Goal: Transaction & Acquisition: Purchase product/service

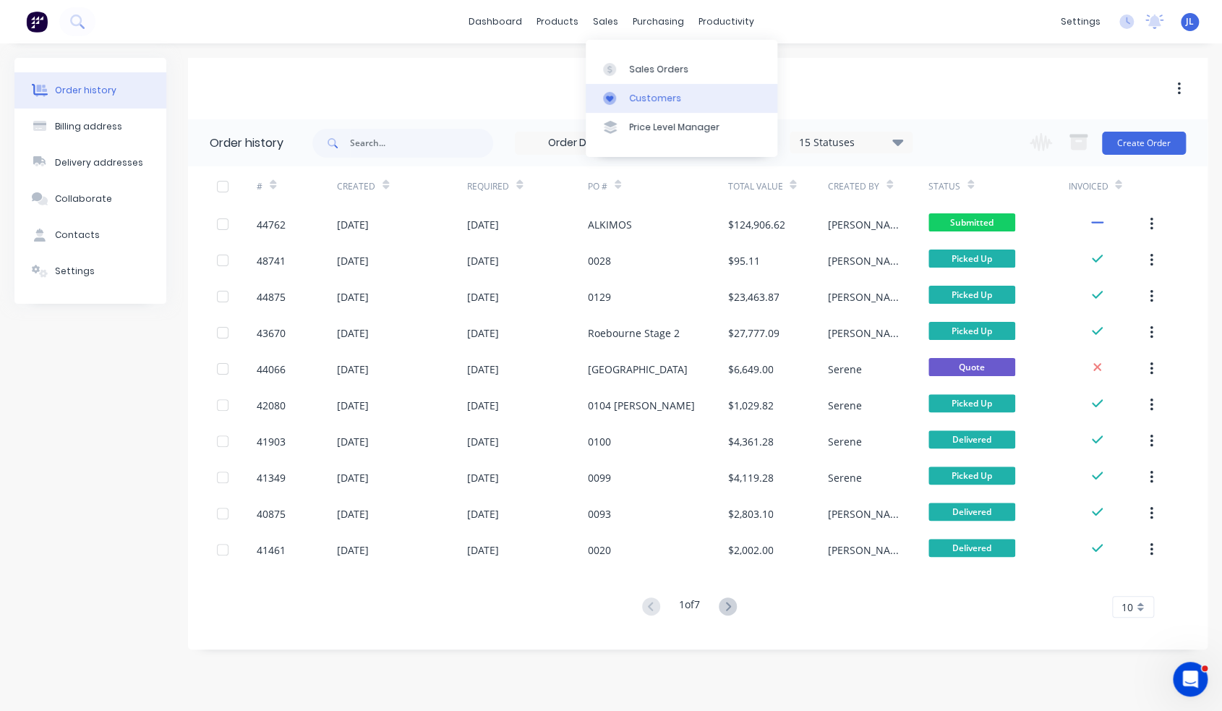
click at [643, 90] on link "Customers" at bounding box center [682, 98] width 192 height 29
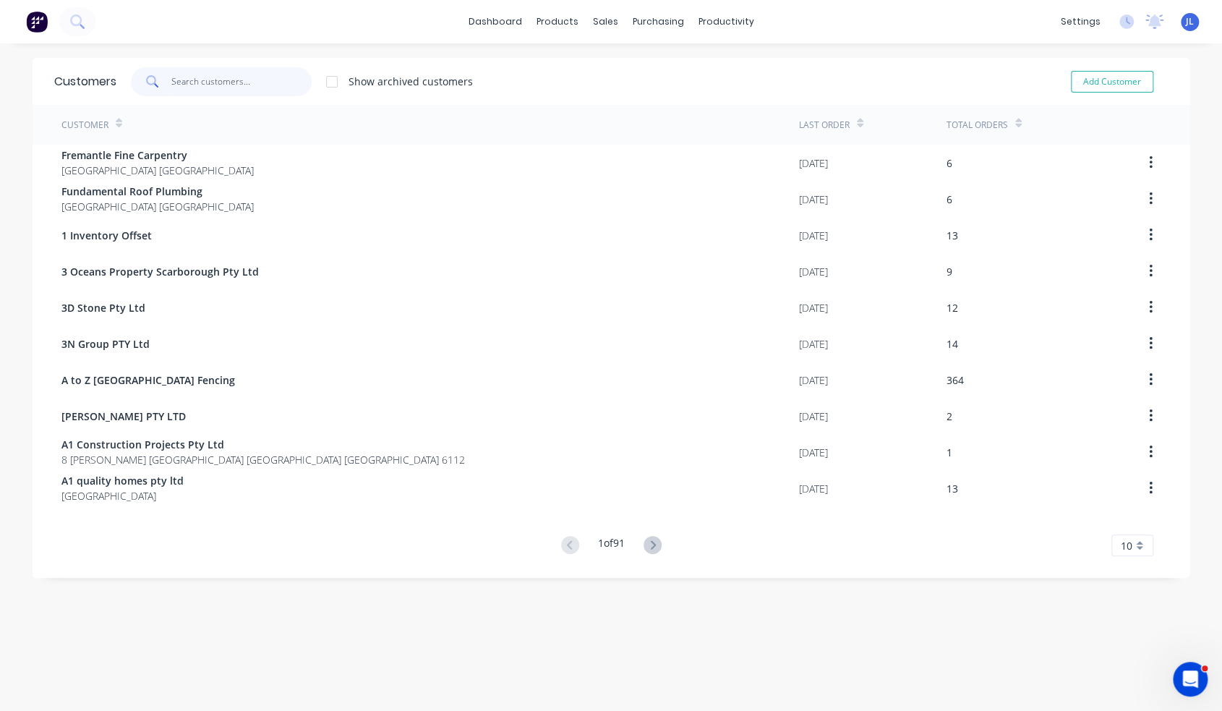
click at [275, 86] on input "text" at bounding box center [241, 81] width 141 height 29
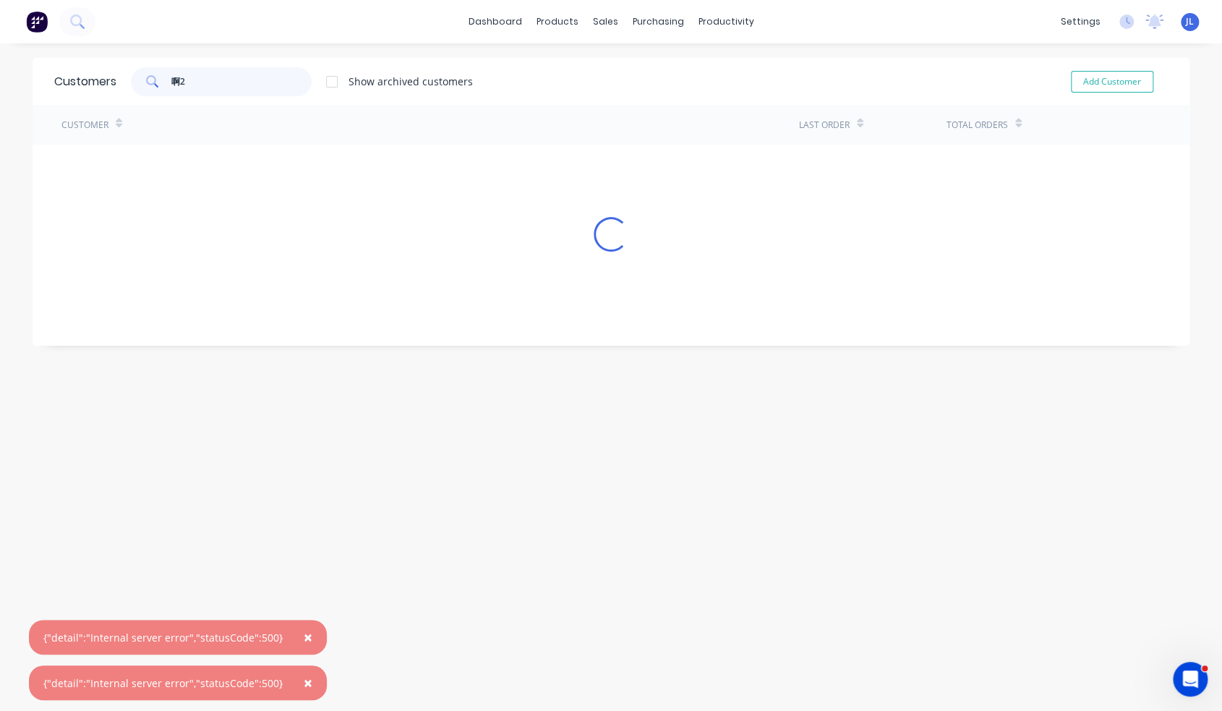
type input "啊"
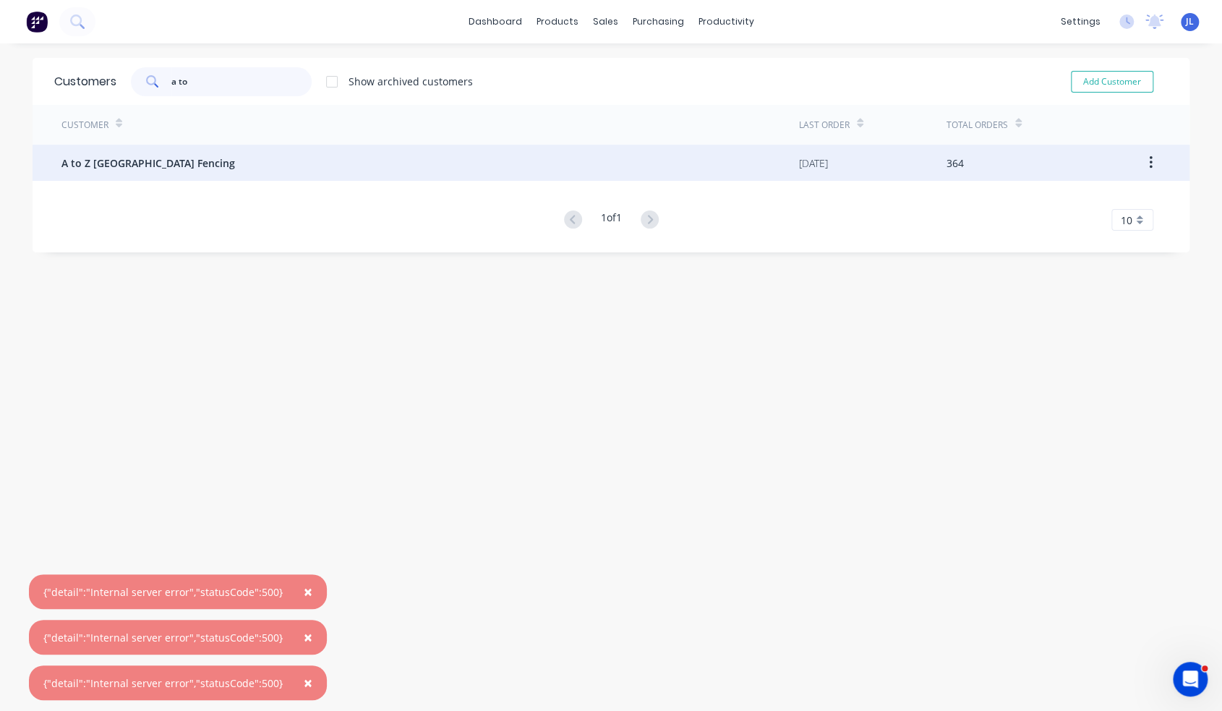
type input "a to"
click at [278, 147] on div "A to Z [GEOGRAPHIC_DATA] Fencing" at bounding box center [429, 163] width 737 height 36
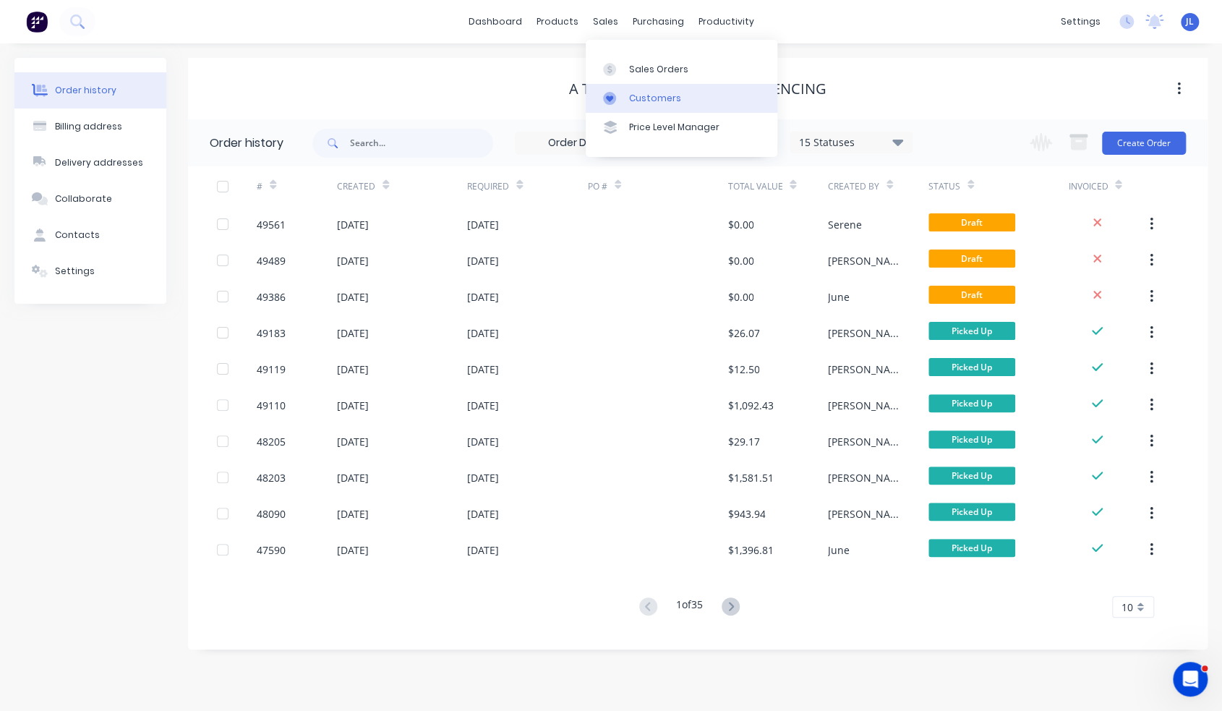
click at [623, 97] on div at bounding box center [614, 98] width 22 height 13
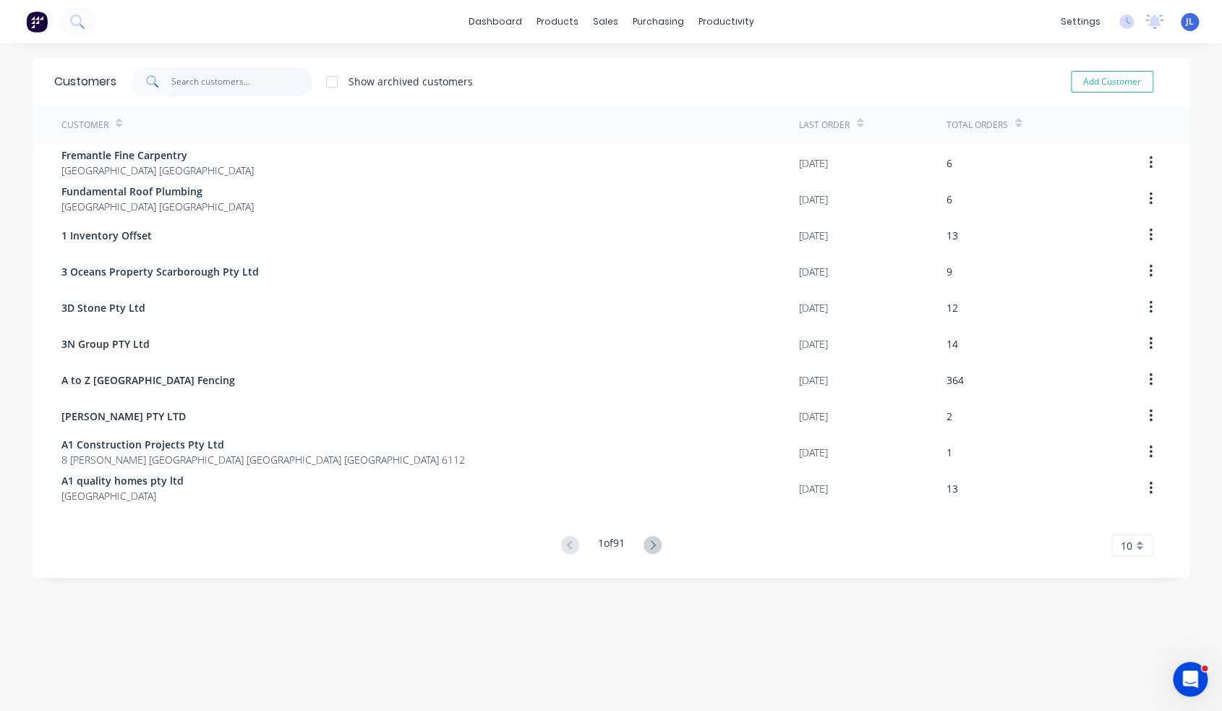
click at [206, 89] on input "text" at bounding box center [241, 81] width 141 height 29
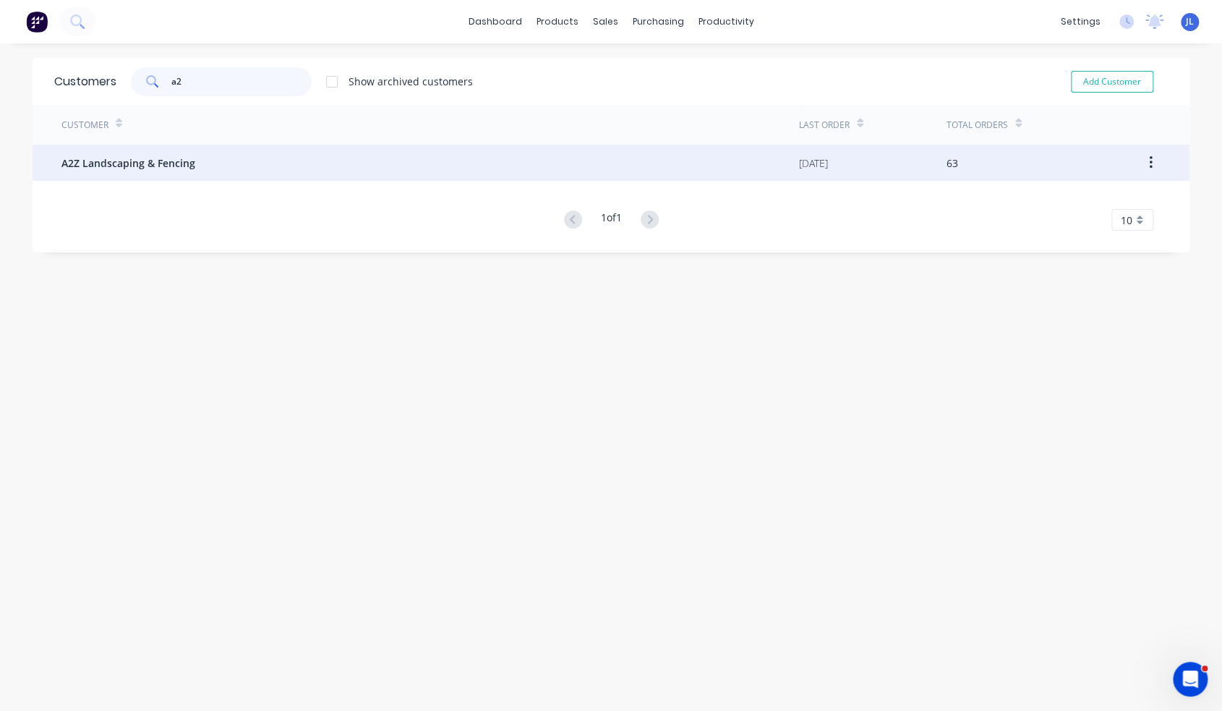
type input "a2"
click at [173, 166] on span "A2Z Landscaping & Fencing" at bounding box center [128, 162] width 134 height 15
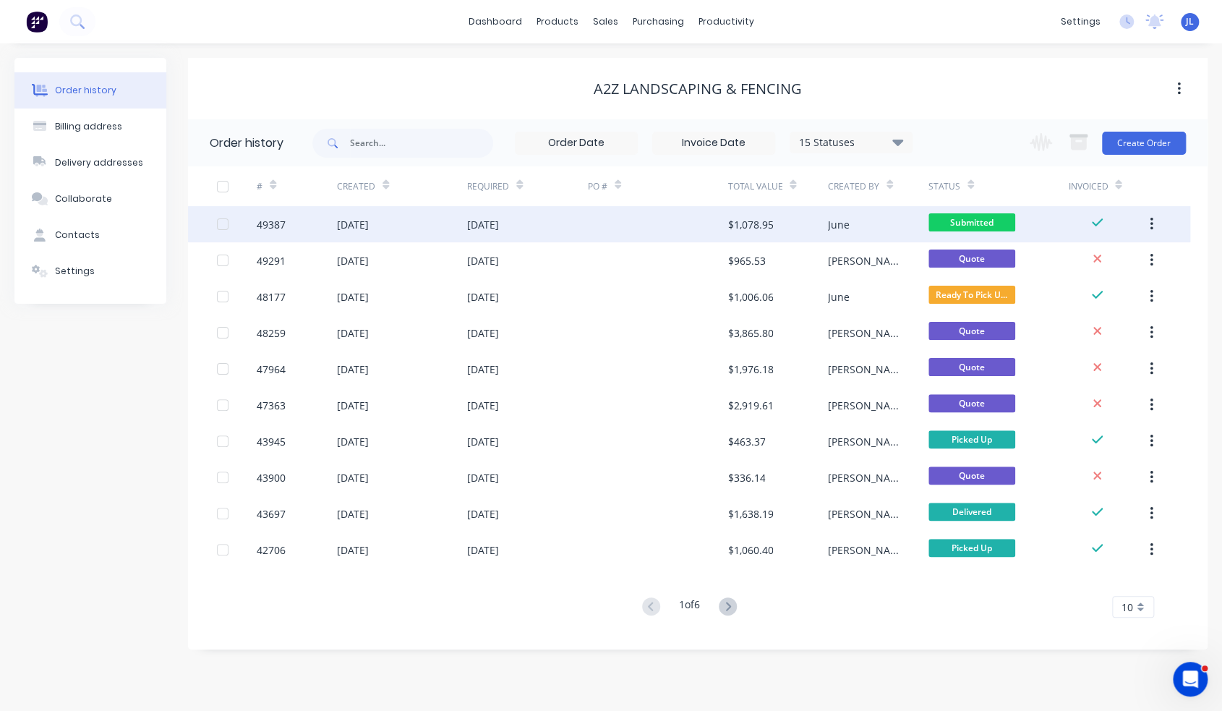
click at [583, 229] on div "19 Sep 2025" at bounding box center [527, 224] width 120 height 36
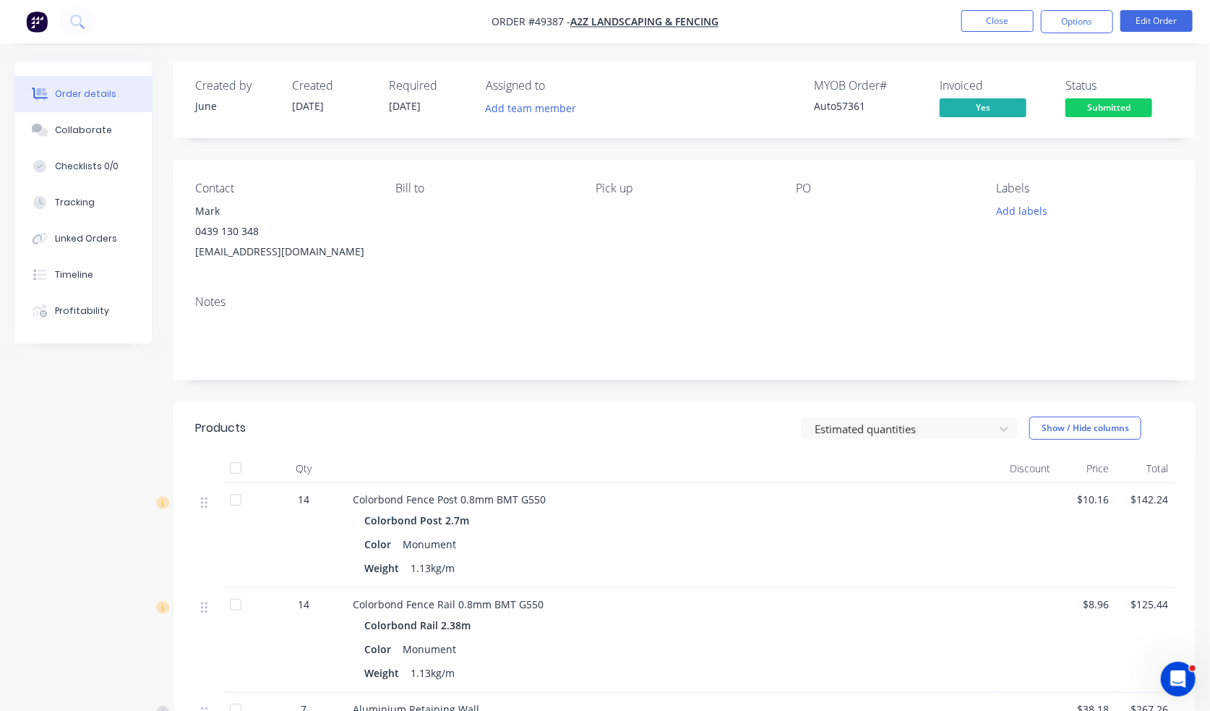
click at [1110, 109] on span "Submitted" at bounding box center [1109, 107] width 87 height 18
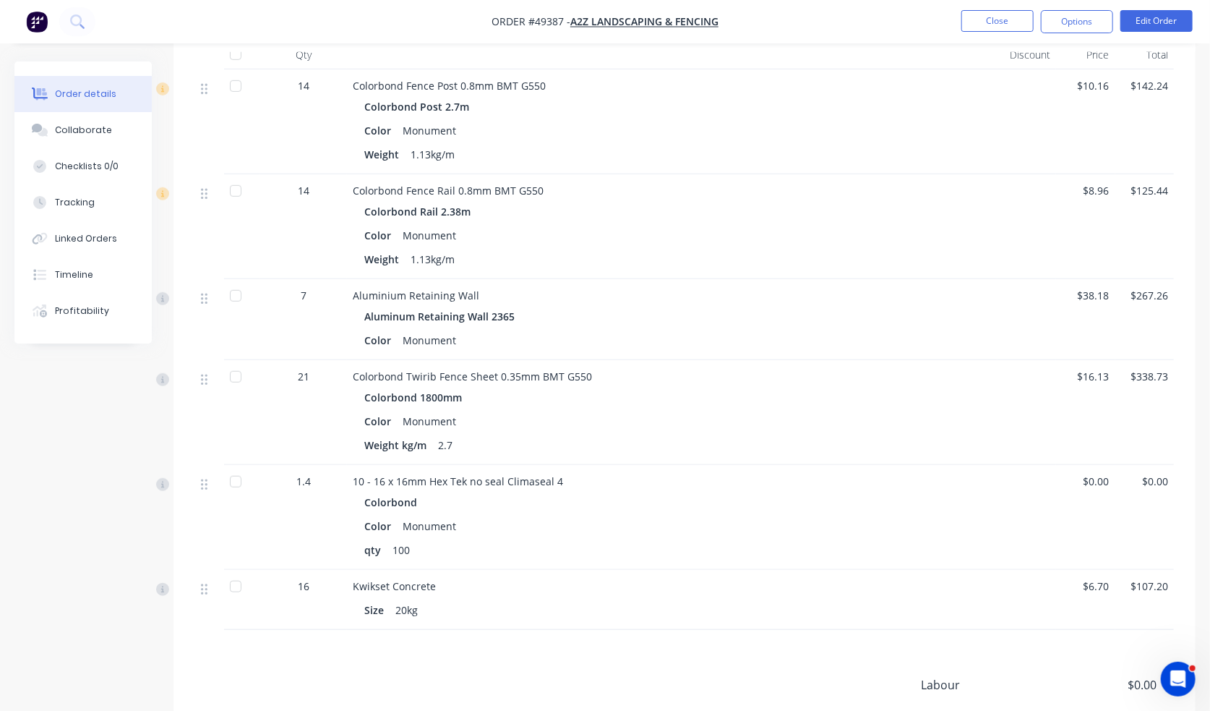
scroll to position [412, 0]
click at [1013, 25] on button "Close" at bounding box center [997, 21] width 72 height 22
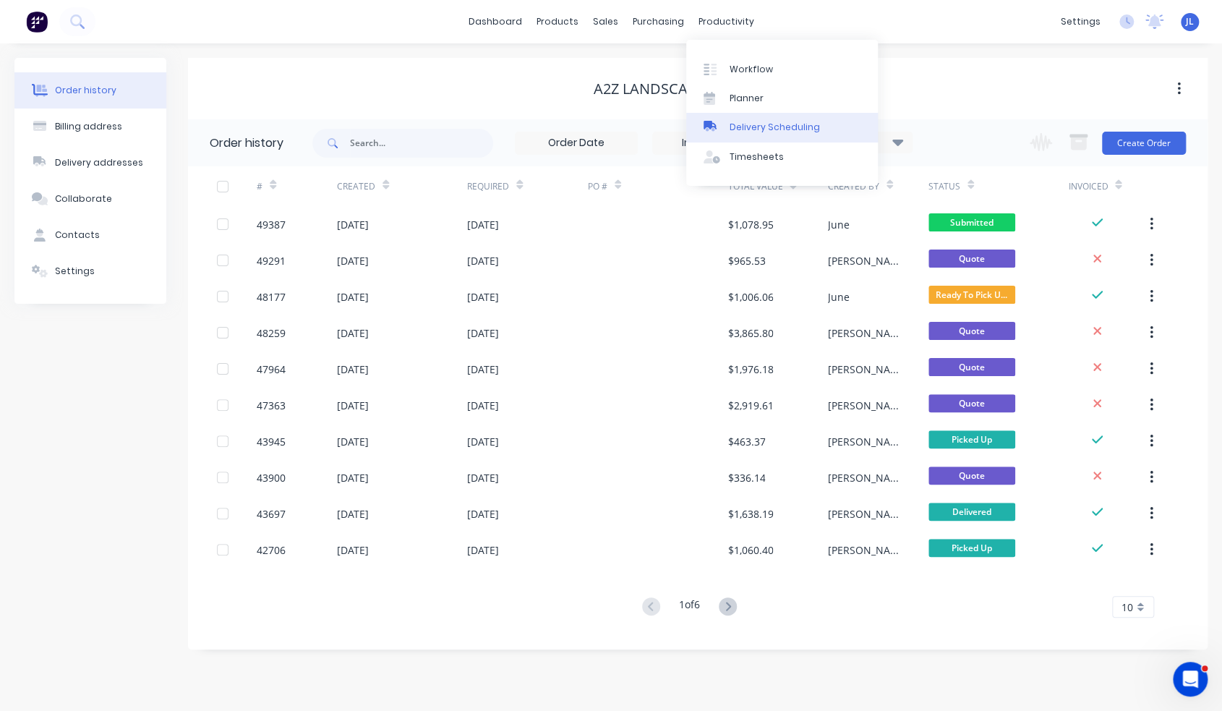
click at [766, 130] on div "Delivery Scheduling" at bounding box center [774, 127] width 90 height 13
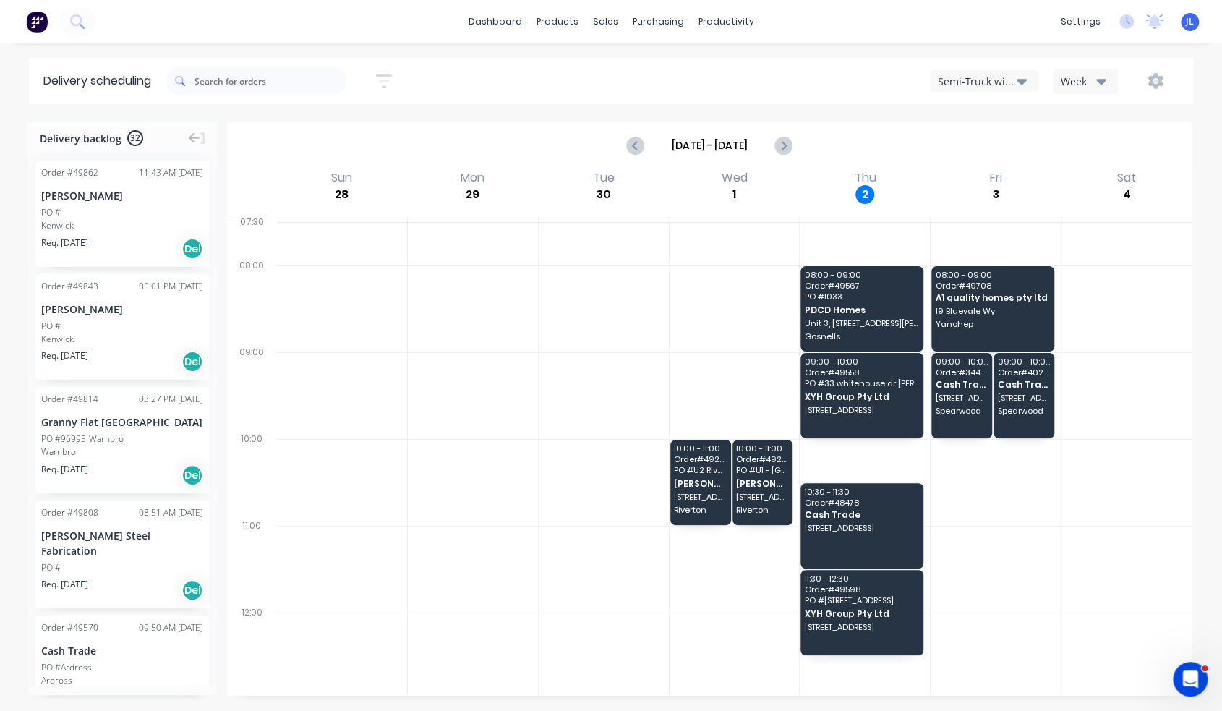
click at [982, 77] on div "Semi-Truck with Hiab" at bounding box center [977, 81] width 79 height 15
click at [989, 177] on div "Utes Delivery" at bounding box center [1001, 175] width 143 height 29
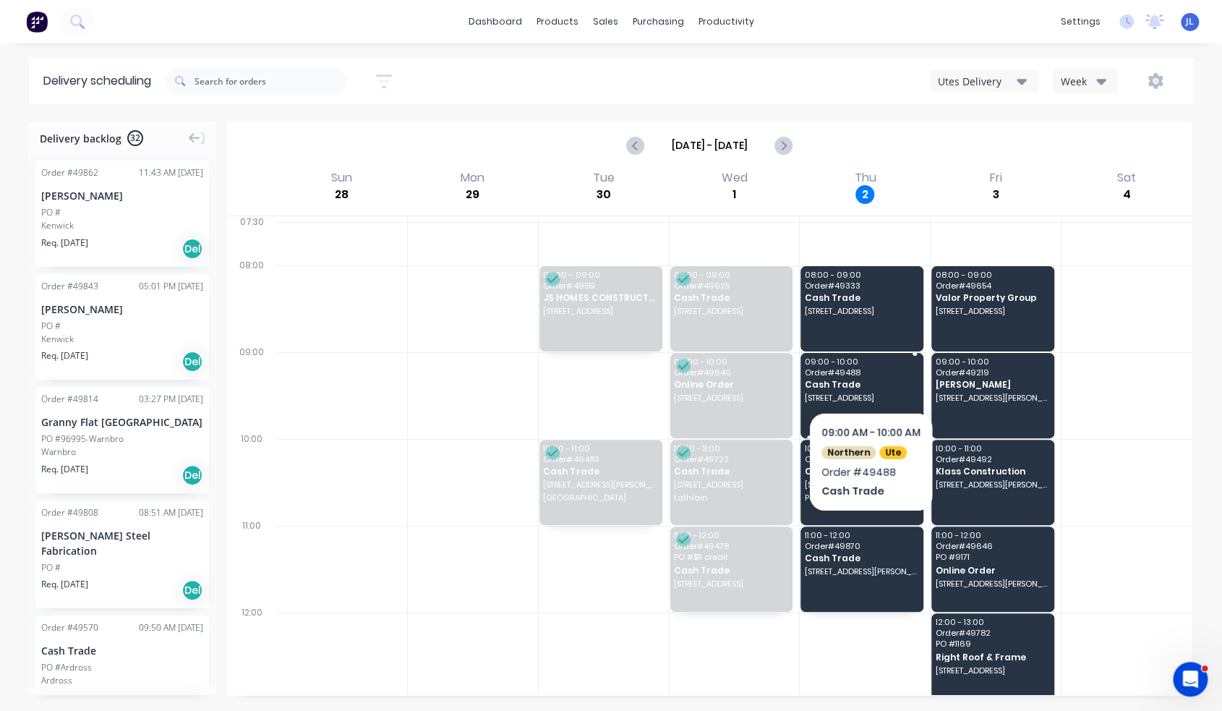
click at [870, 374] on span "Order # 49488" at bounding box center [861, 372] width 113 height 9
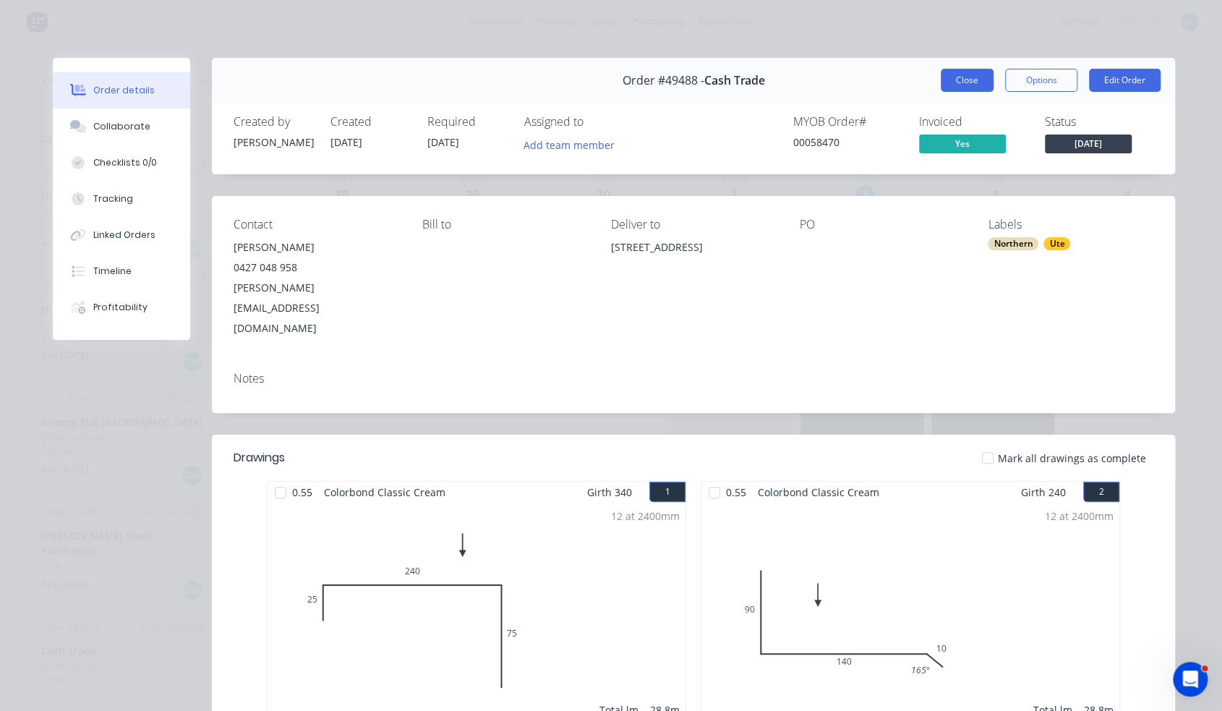
click at [962, 77] on button "Close" at bounding box center [966, 80] width 53 height 23
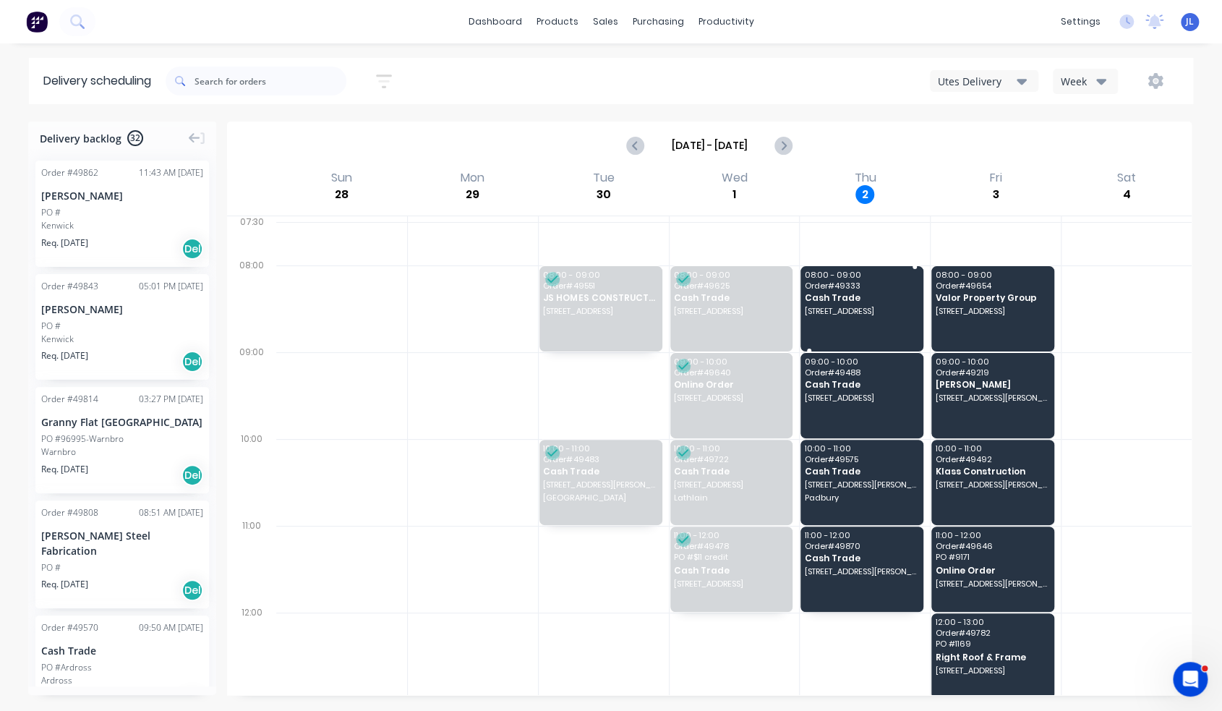
click at [893, 278] on div "08:00 - 09:00 Order # 49333 Cash Trade 101 Point Walter Rd, Bicton WA 6157" at bounding box center [861, 308] width 123 height 85
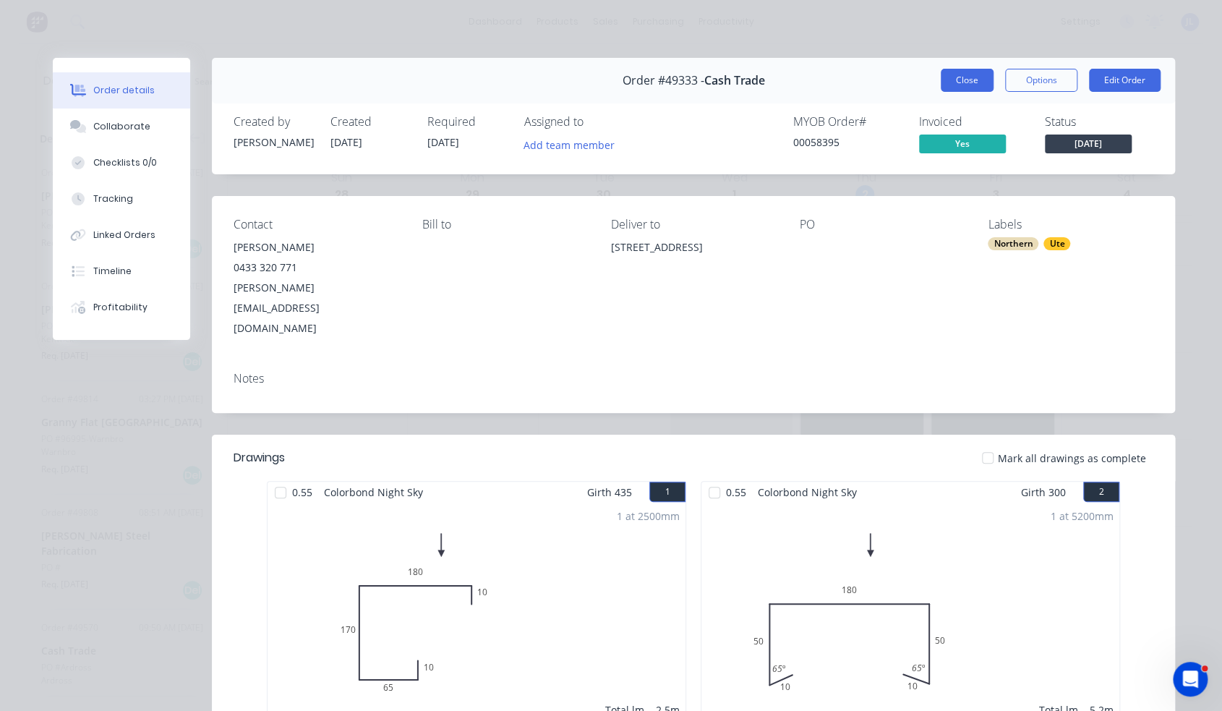
click at [955, 82] on button "Close" at bounding box center [966, 80] width 53 height 23
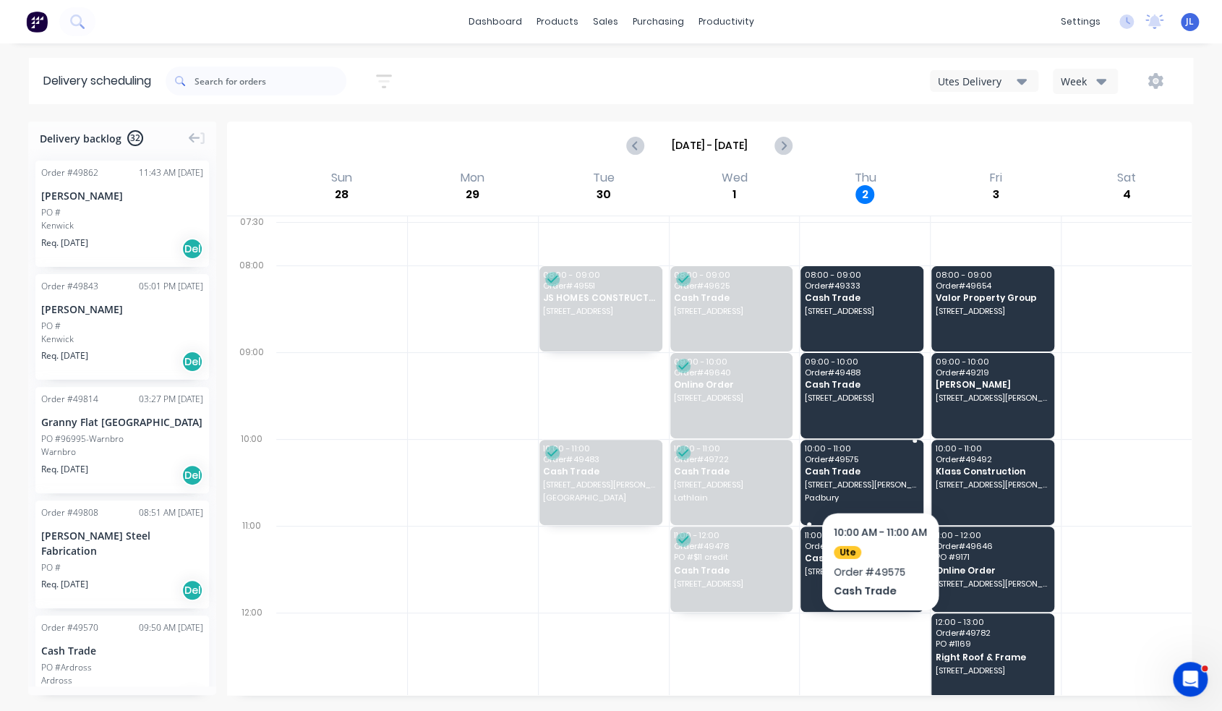
click at [879, 473] on span "Cash Trade" at bounding box center [861, 470] width 113 height 9
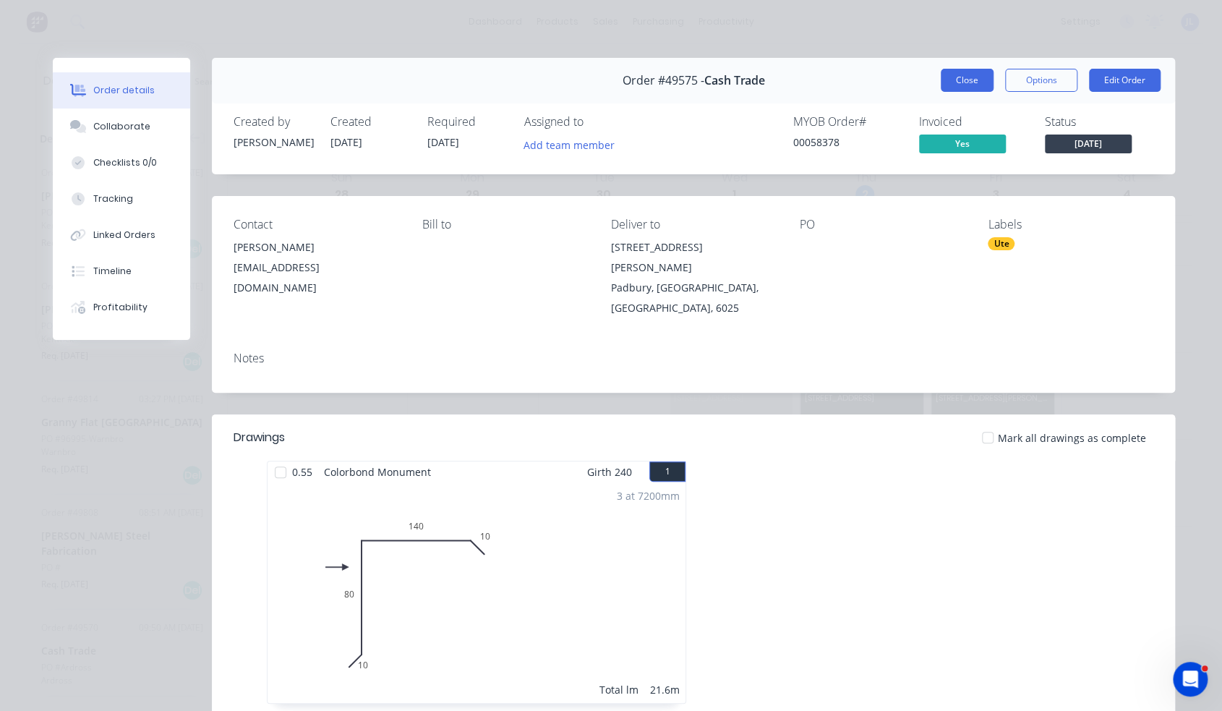
click at [968, 75] on button "Close" at bounding box center [966, 80] width 53 height 23
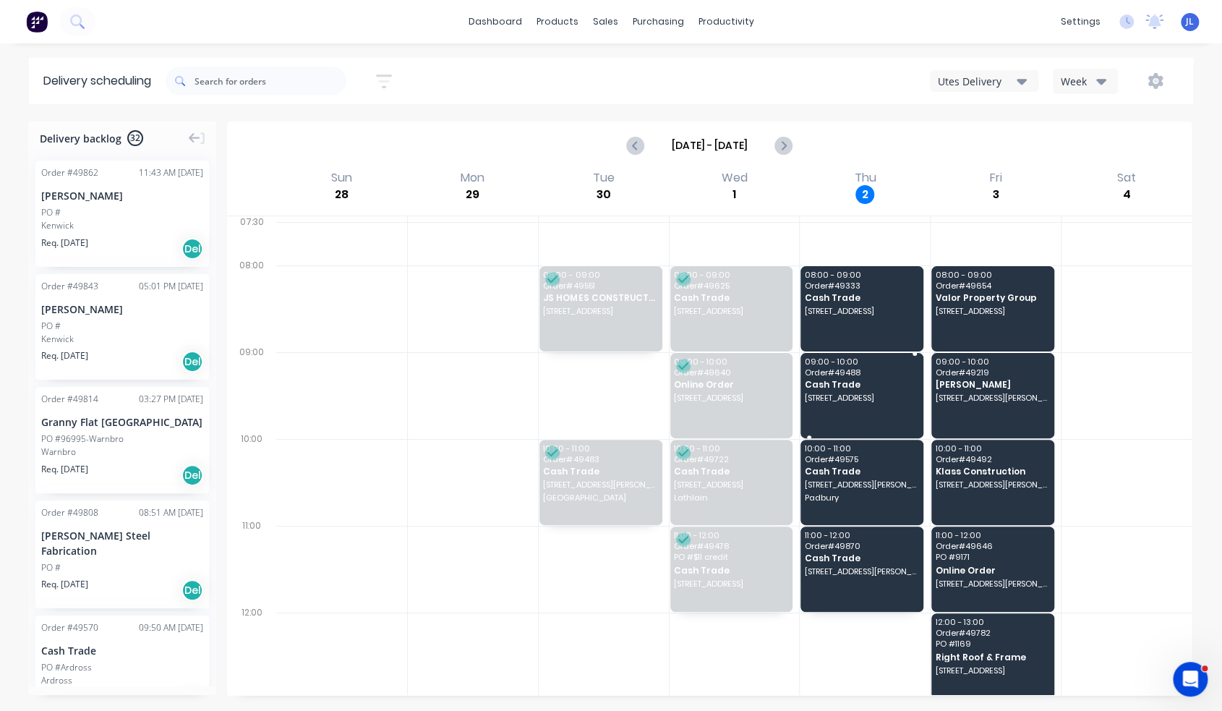
click at [882, 367] on div "09:00 - 10:00 Order # 49488 Cash Trade 25 Onslow St, South Perth WA 6151" at bounding box center [861, 395] width 123 height 85
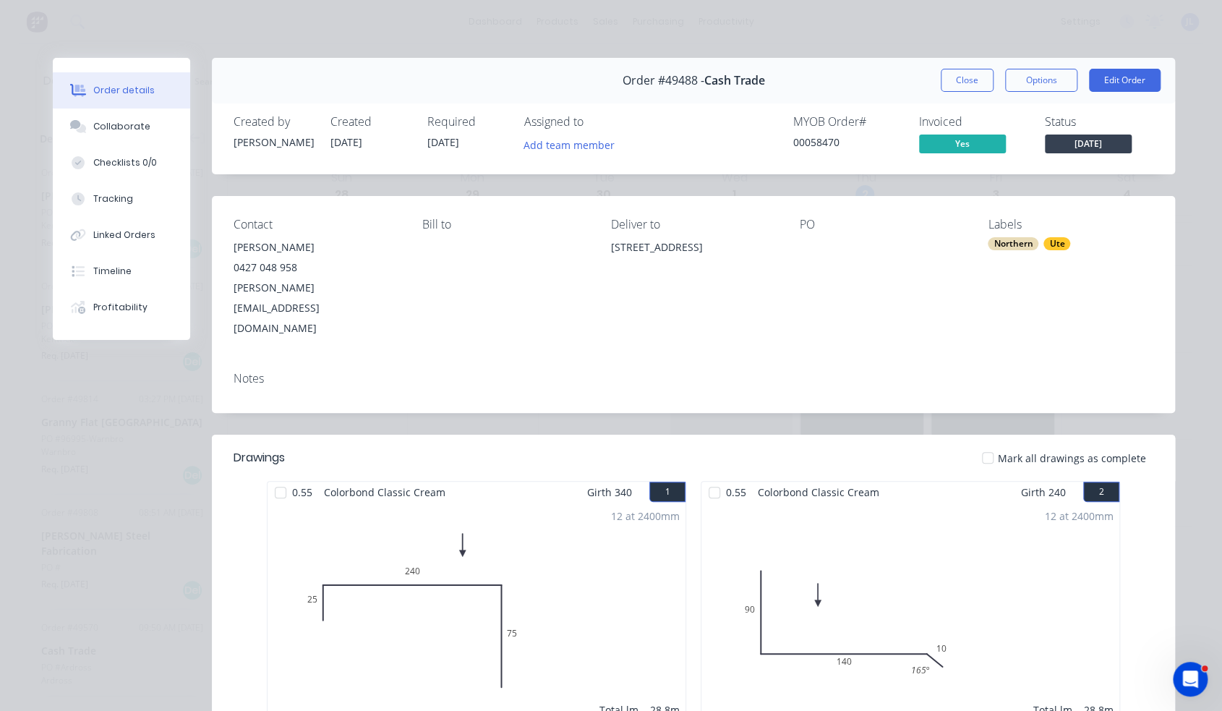
drag, startPoint x: 630, startPoint y: 269, endPoint x: 600, endPoint y: 247, distance: 37.3
click at [600, 247] on div "Contact Ian Guinea 0427 048 958 ians_mauke@yahoo.com Bill to Deliver to 25 Onsl…" at bounding box center [693, 278] width 963 height 164
copy div "25 Onslow St, South Perth WA 6151"
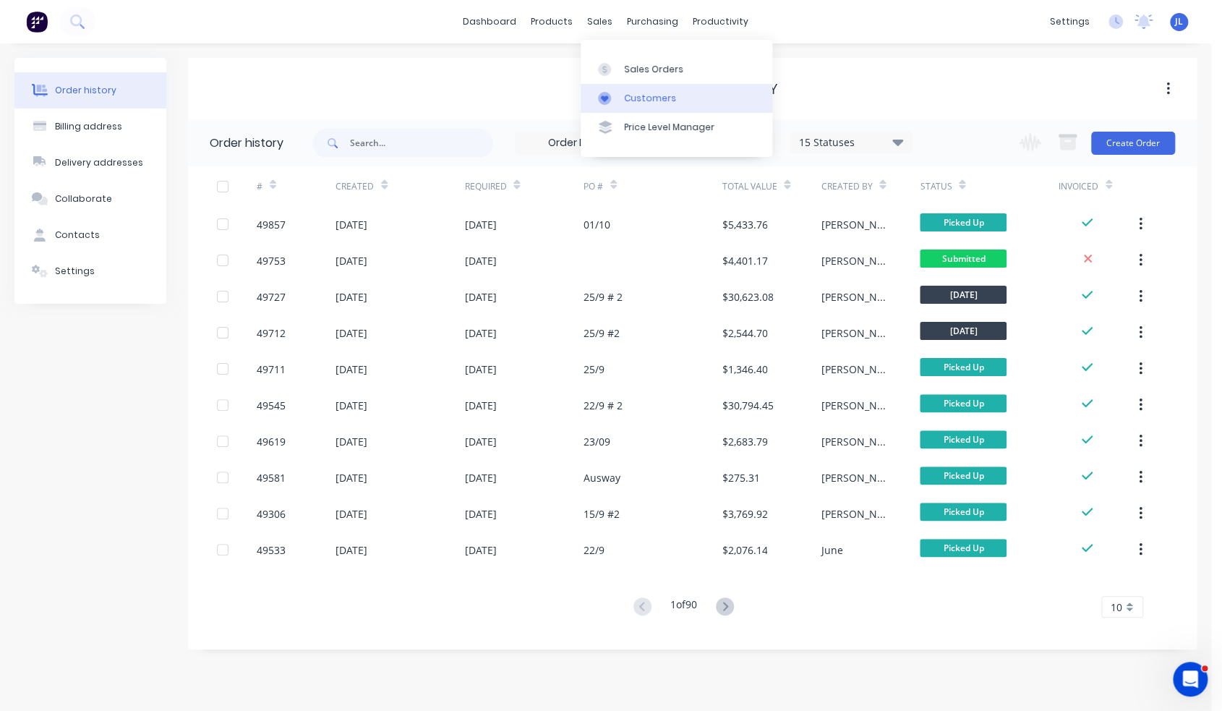
click at [653, 103] on div "Customers" at bounding box center [650, 98] width 52 height 13
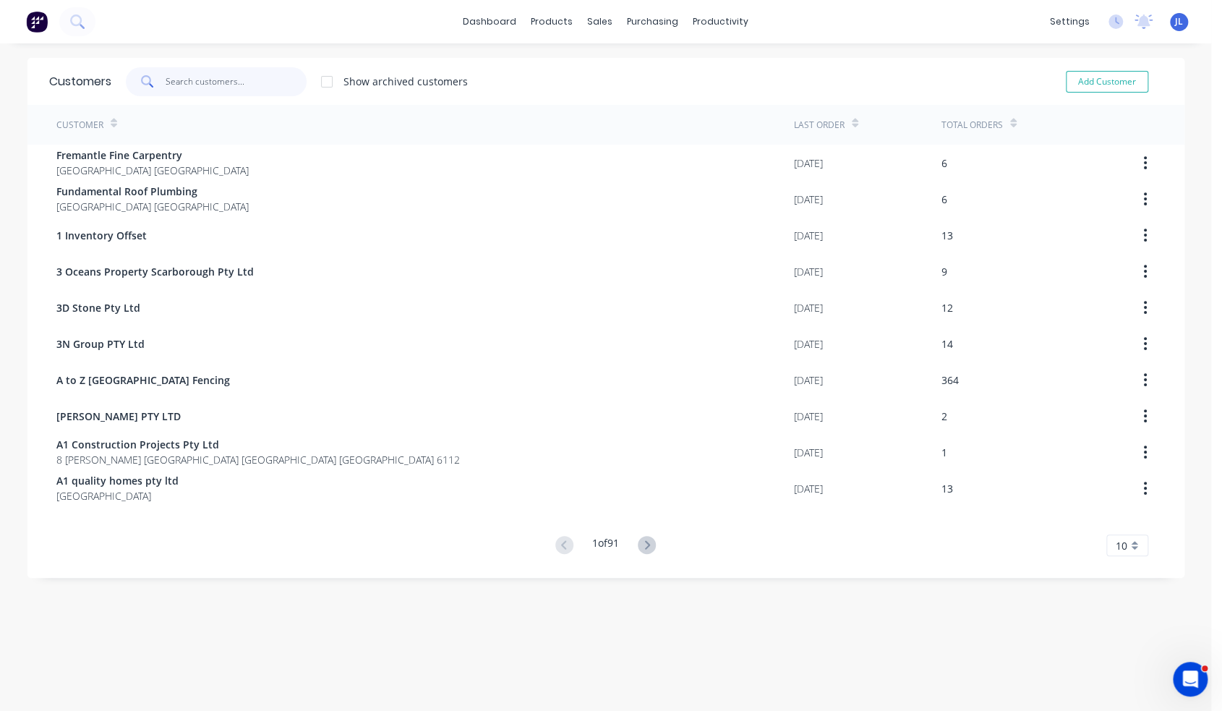
click at [207, 73] on input "text" at bounding box center [236, 81] width 141 height 29
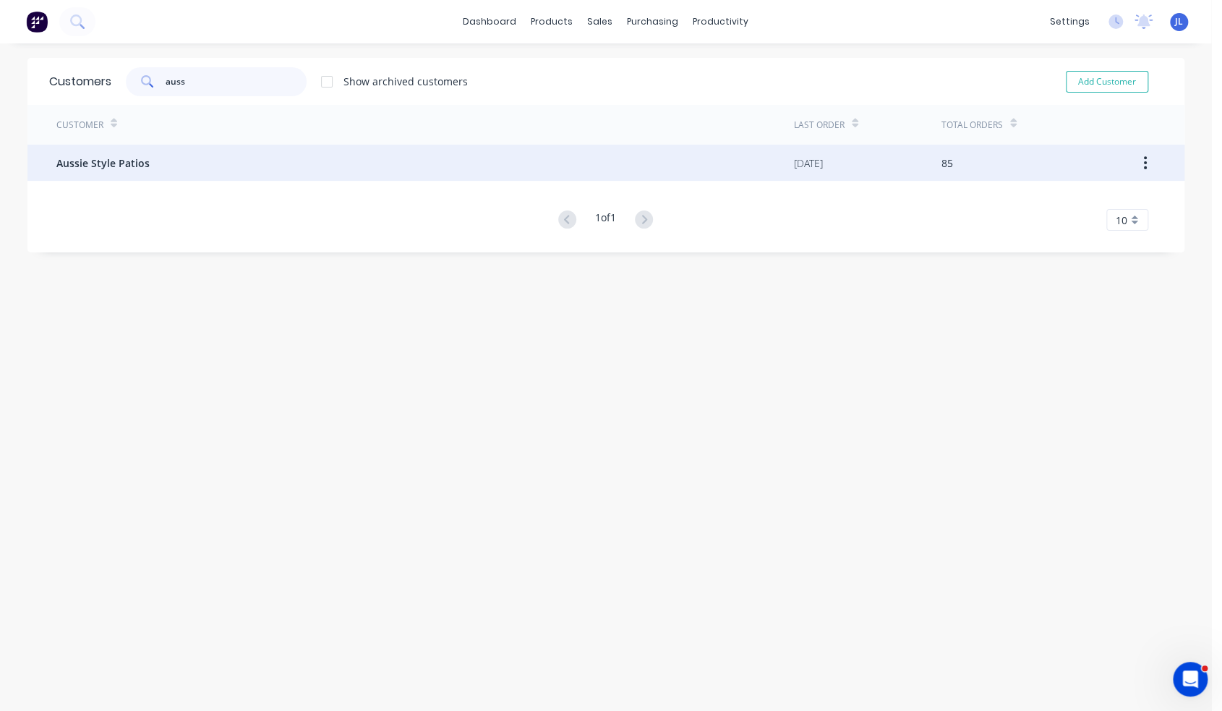
type input "auss"
click at [228, 173] on div "Aussie Style Patios" at bounding box center [424, 163] width 737 height 36
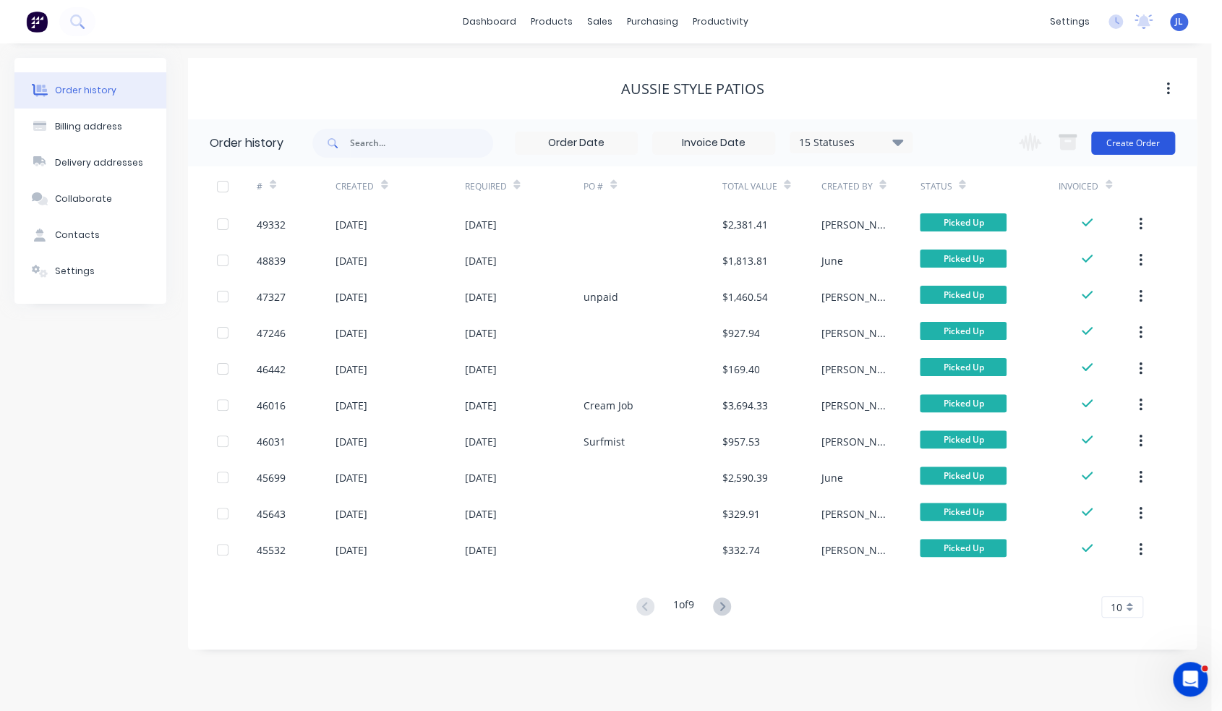
click at [1141, 150] on button "Create Order" at bounding box center [1133, 143] width 84 height 23
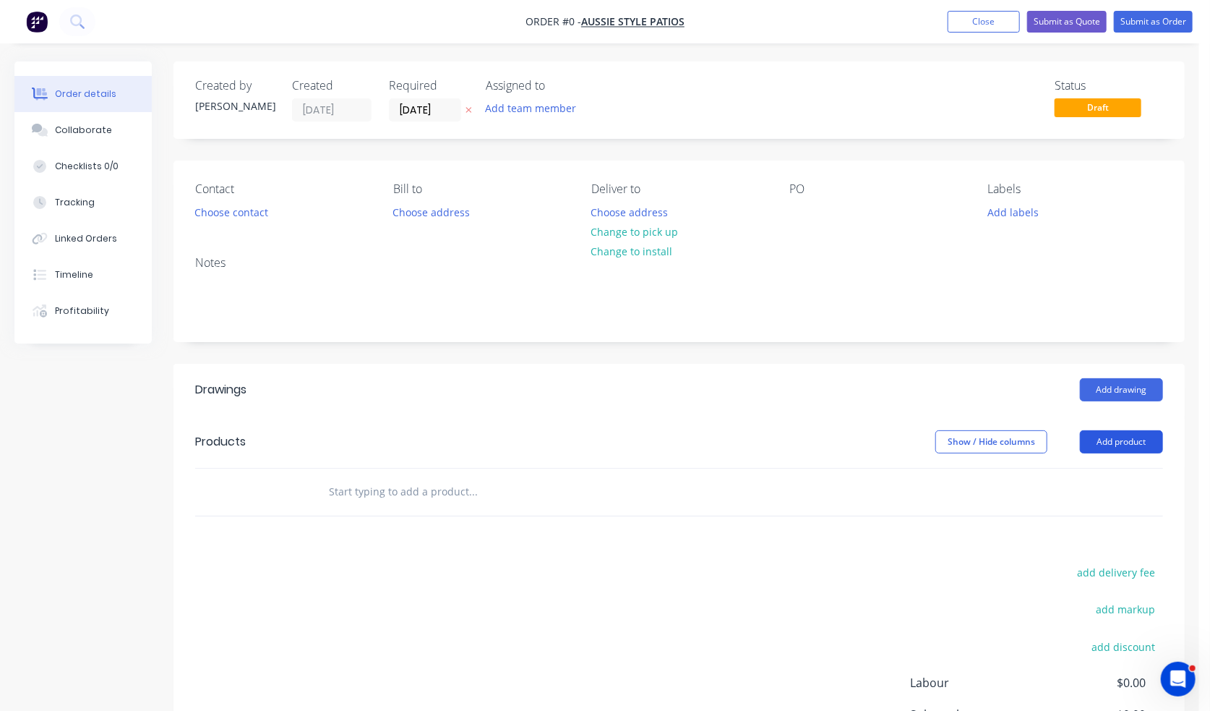
click at [1120, 442] on button "Add product" at bounding box center [1121, 441] width 83 height 23
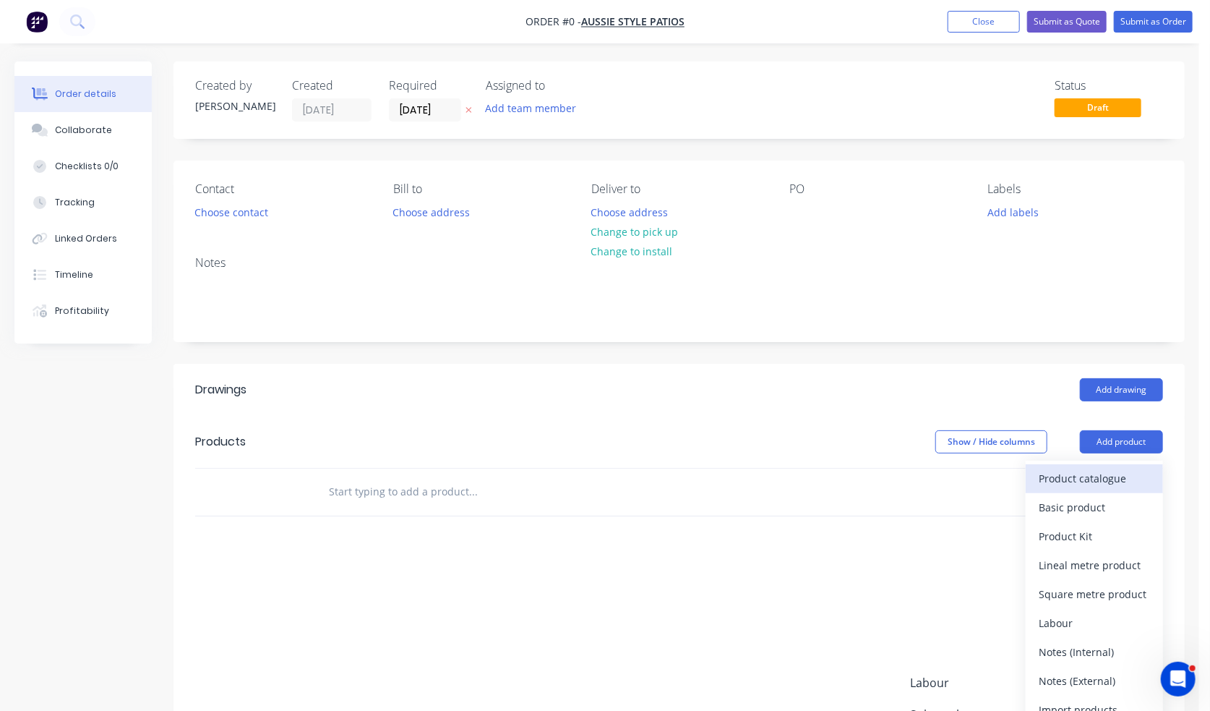
click at [1116, 469] on div "Product catalogue" at bounding box center [1094, 478] width 111 height 21
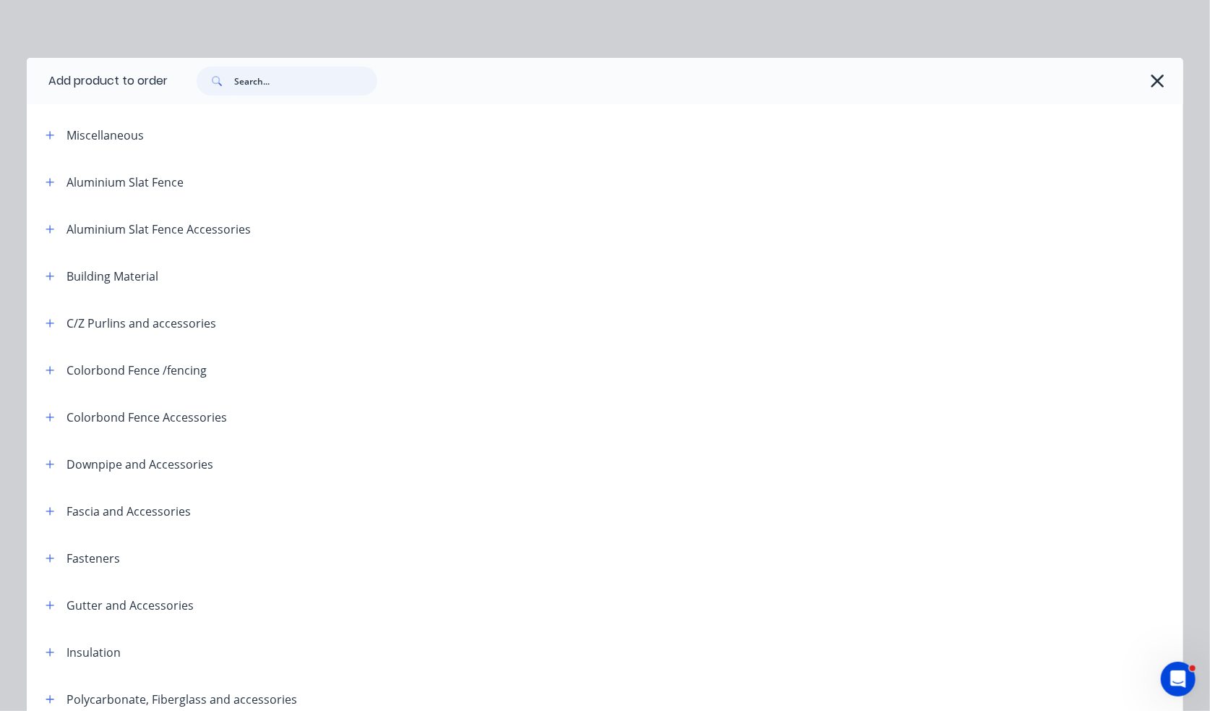
click at [285, 86] on input "text" at bounding box center [305, 81] width 143 height 29
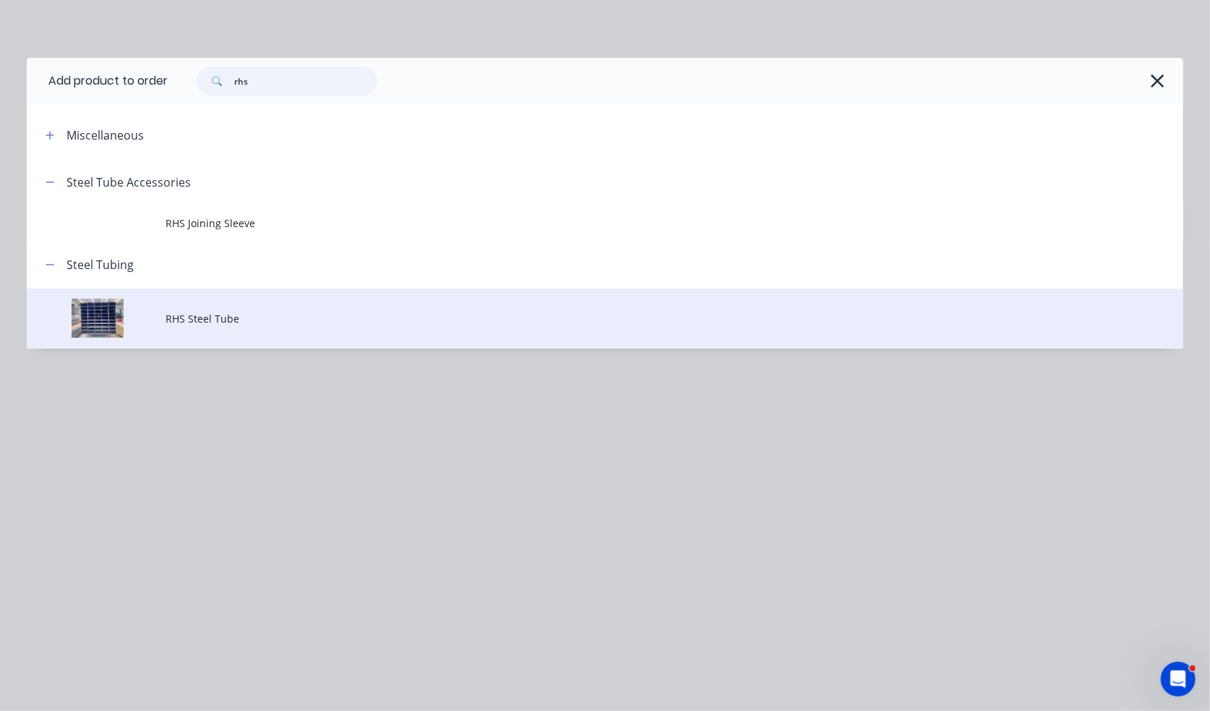
type input "rhs"
click at [254, 314] on span "RHS Steel Tube" at bounding box center [573, 318] width 814 height 15
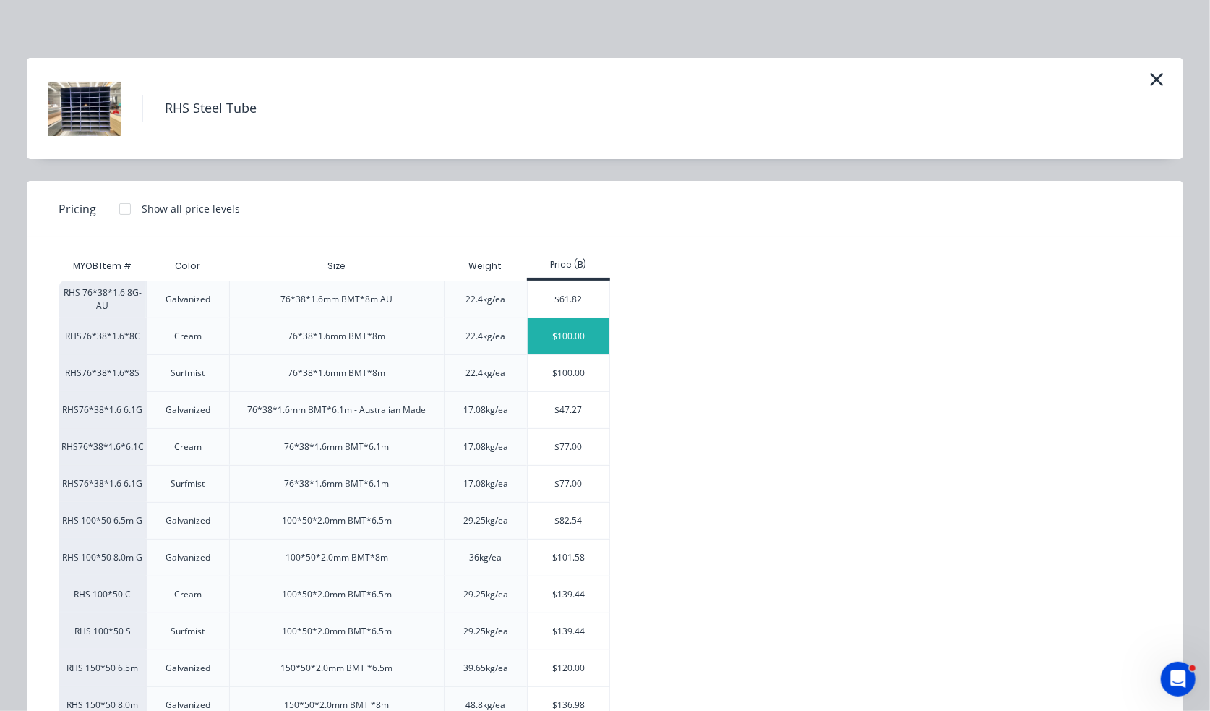
click at [569, 340] on div "$100.00" at bounding box center [569, 336] width 82 height 36
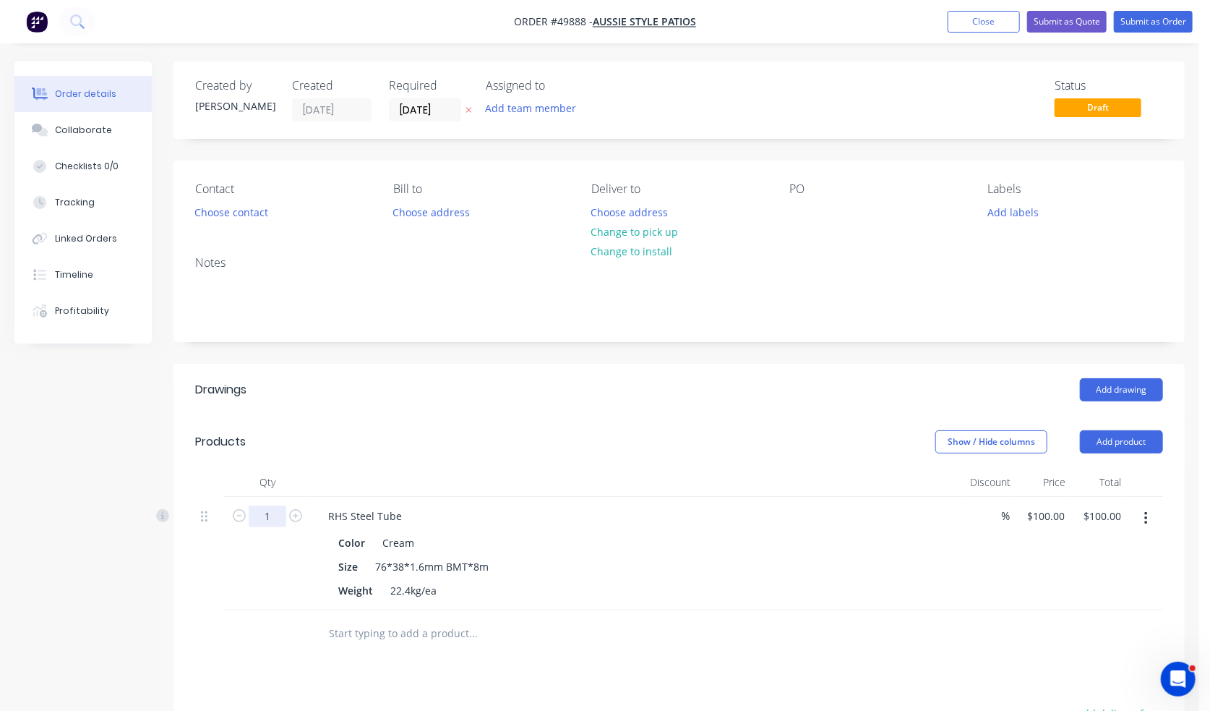
click at [275, 514] on input "1" at bounding box center [268, 516] width 38 height 22
drag, startPoint x: 273, startPoint y: 517, endPoint x: 252, endPoint y: 517, distance: 21.0
click at [252, 517] on input "11" at bounding box center [268, 516] width 38 height 22
type input "8"
type input "$800.00"
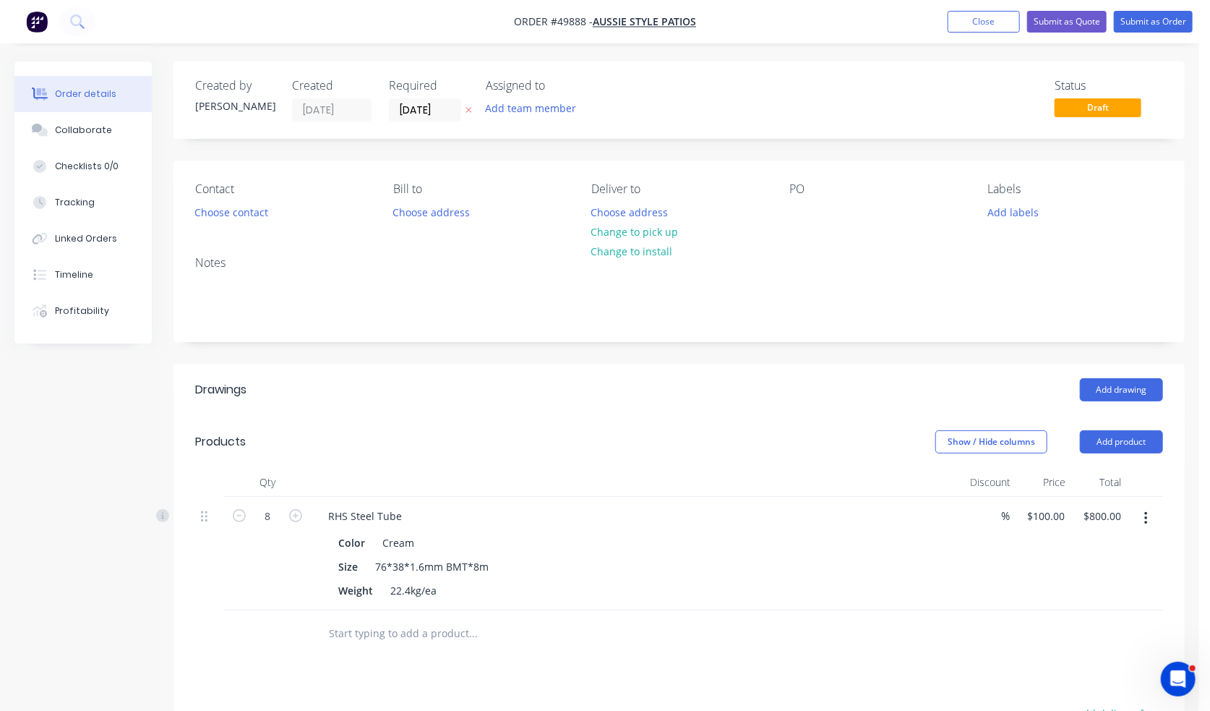
click at [292, 459] on header "Products Show / Hide columns Add product" at bounding box center [678, 442] width 1011 height 52
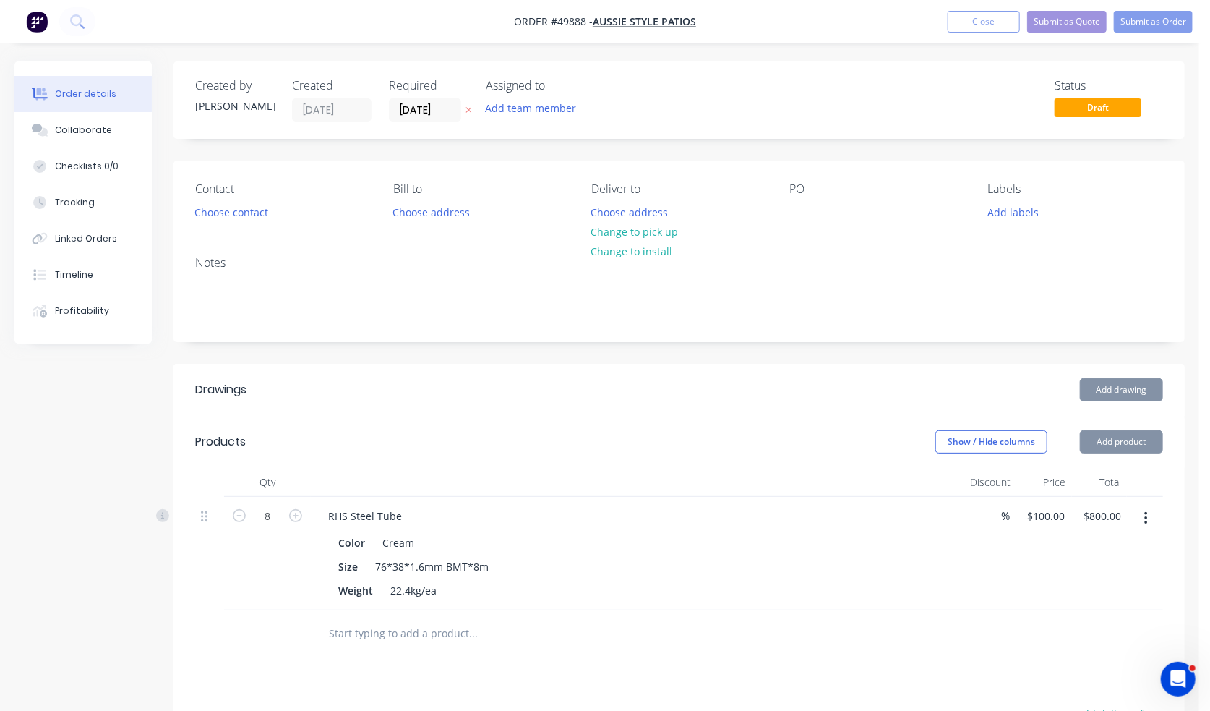
click at [301, 453] on header "Products Show / Hide columns Add product" at bounding box center [678, 442] width 1011 height 52
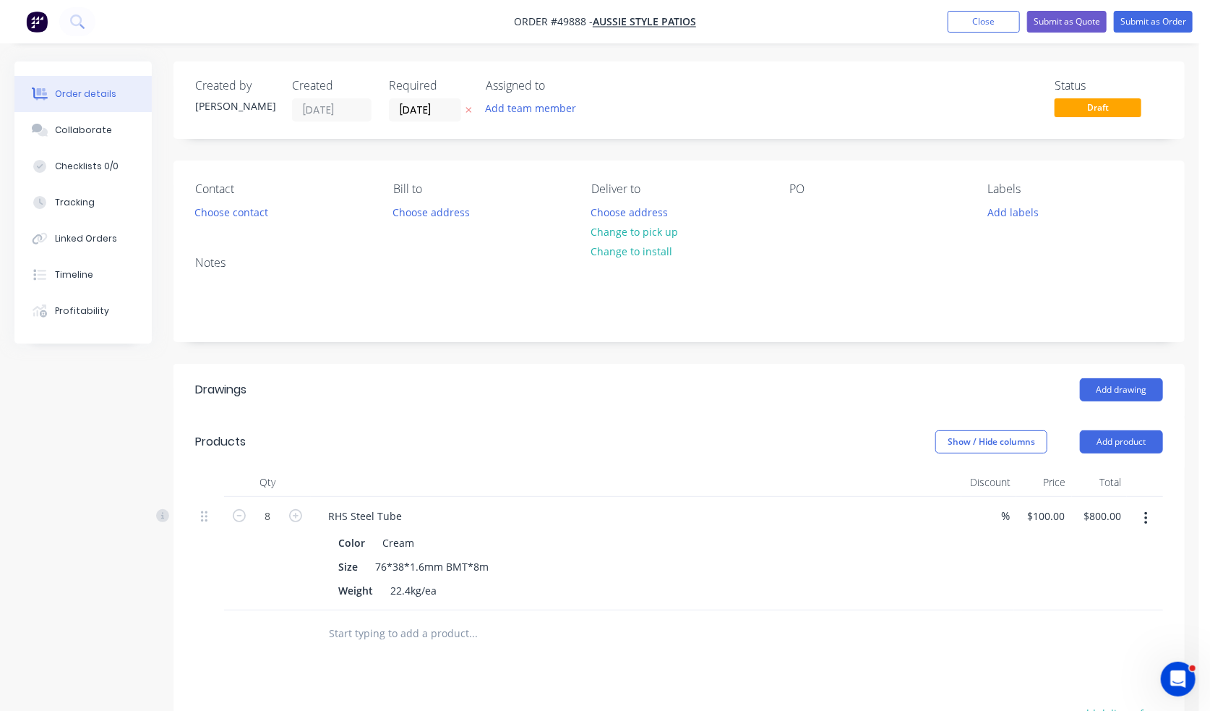
click at [397, 424] on header "Products Show / Hide columns Add product" at bounding box center [678, 442] width 1011 height 52
type input "6"
type input "$600.00"
click at [343, 468] on div at bounding box center [636, 482] width 651 height 29
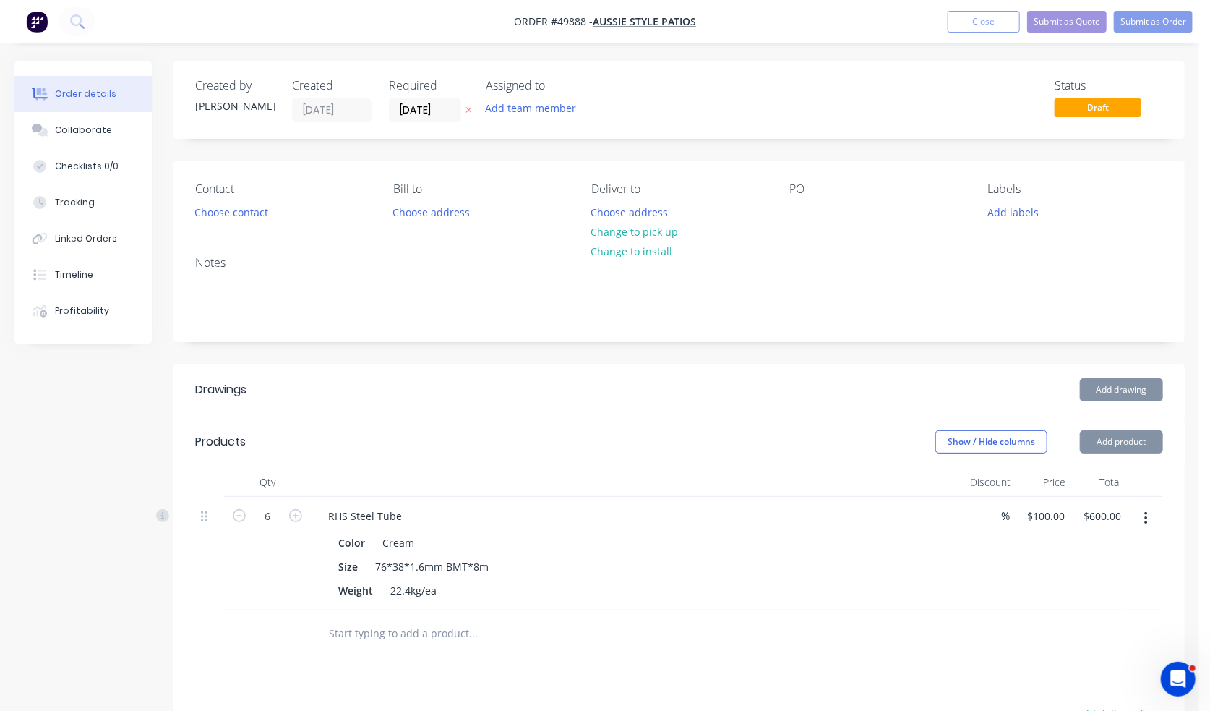
click at [403, 445] on div "Show / Hide columns Add product" at bounding box center [782, 441] width 762 height 23
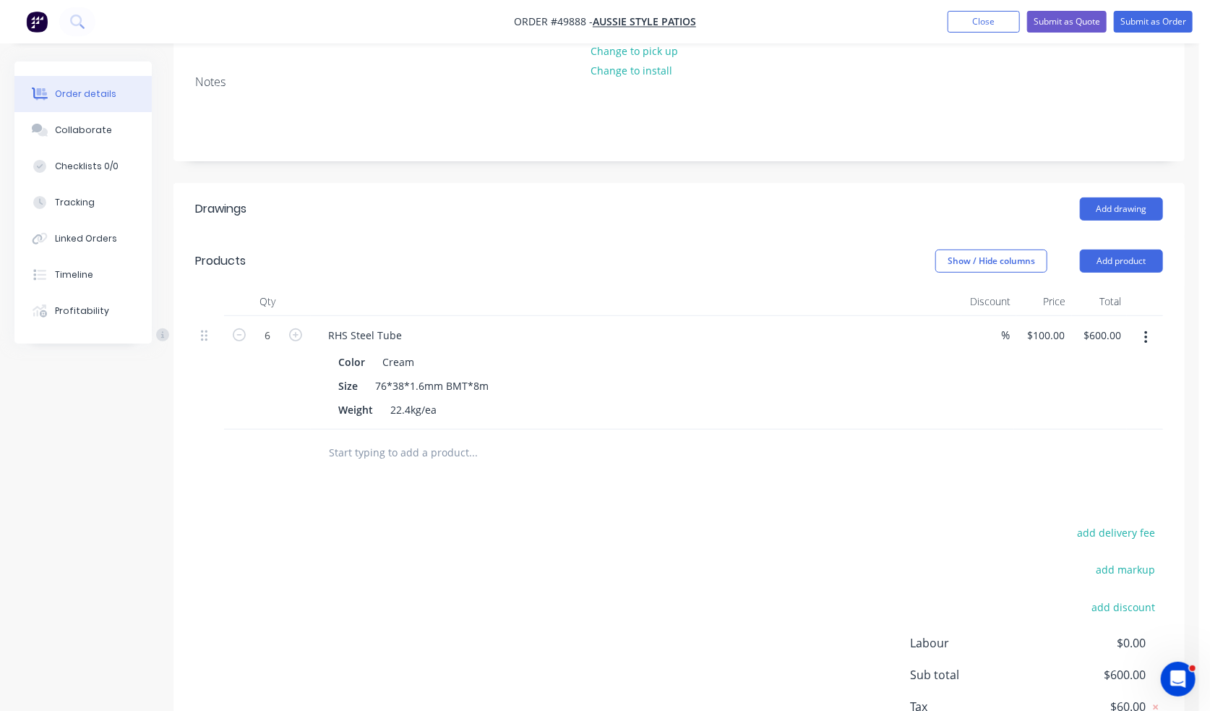
scroll to position [282, 0]
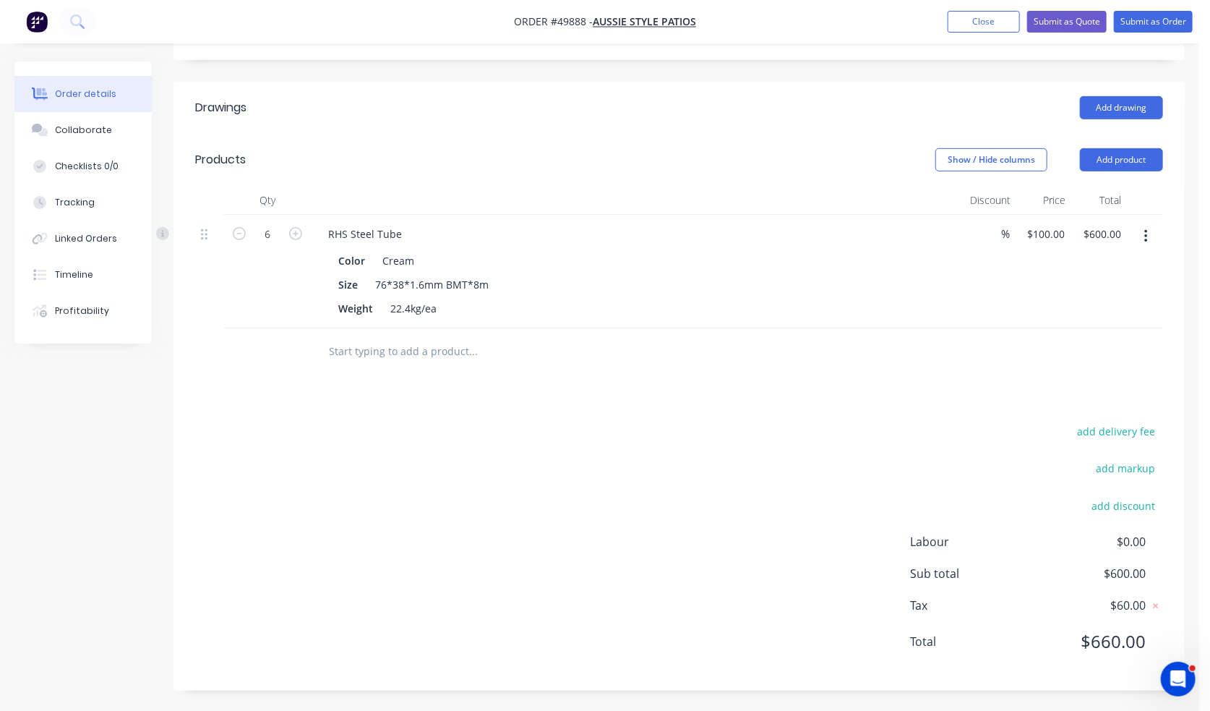
click at [561, 397] on div "Drawings Add drawing Products Show / Hide columns Add product Qty Discount Pric…" at bounding box center [678, 386] width 1011 height 609
click at [1118, 158] on button "Add product" at bounding box center [1121, 159] width 83 height 23
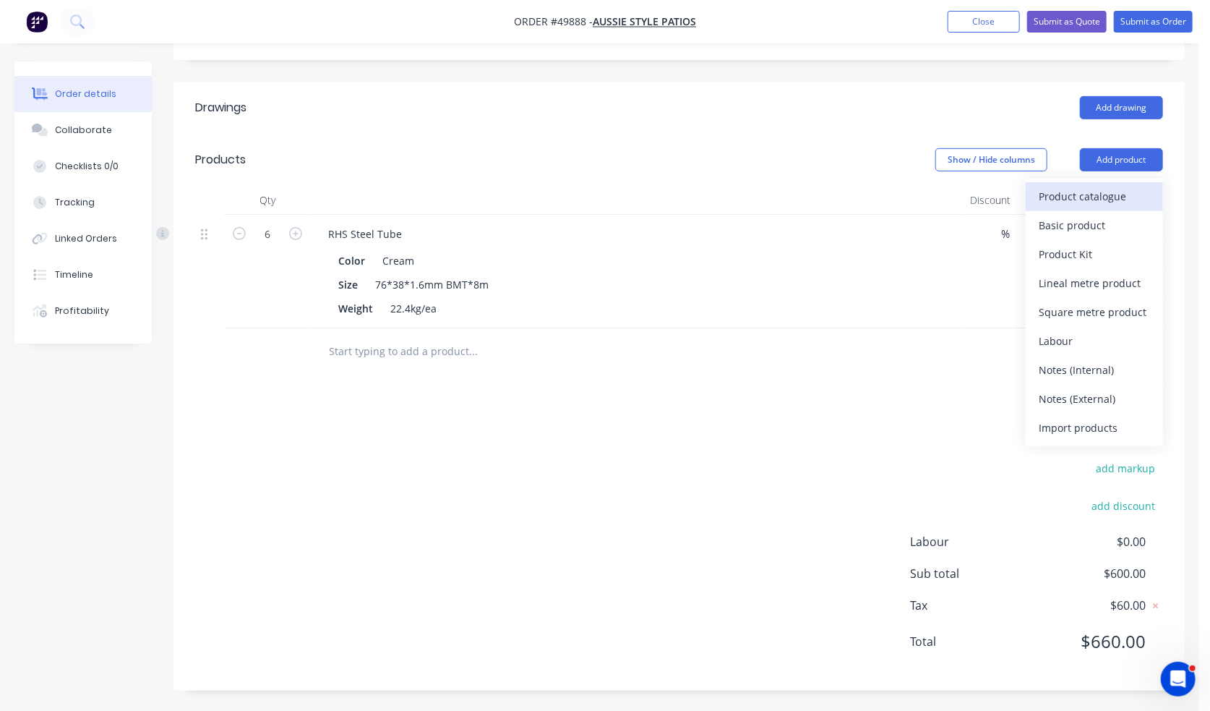
click at [1114, 194] on div "Product catalogue" at bounding box center [1094, 196] width 111 height 21
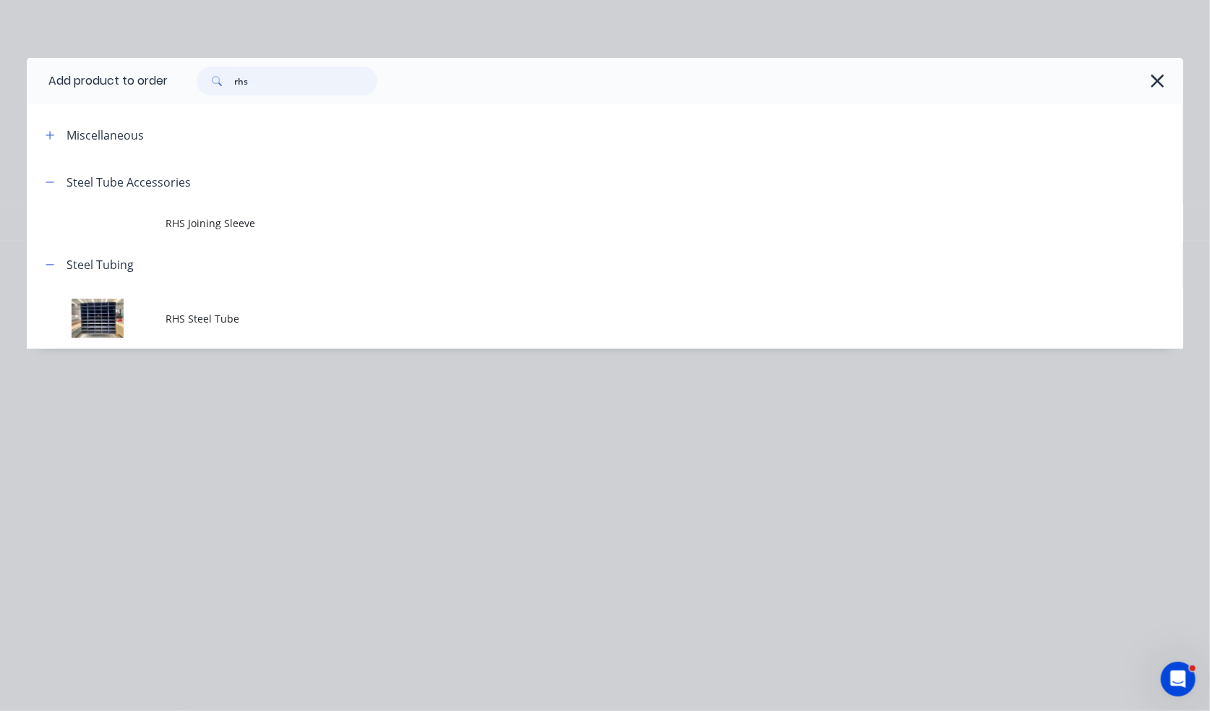
drag, startPoint x: 312, startPoint y: 78, endPoint x: 197, endPoint y: 78, distance: 115.7
click at [202, 80] on div "rhs" at bounding box center [287, 81] width 181 height 29
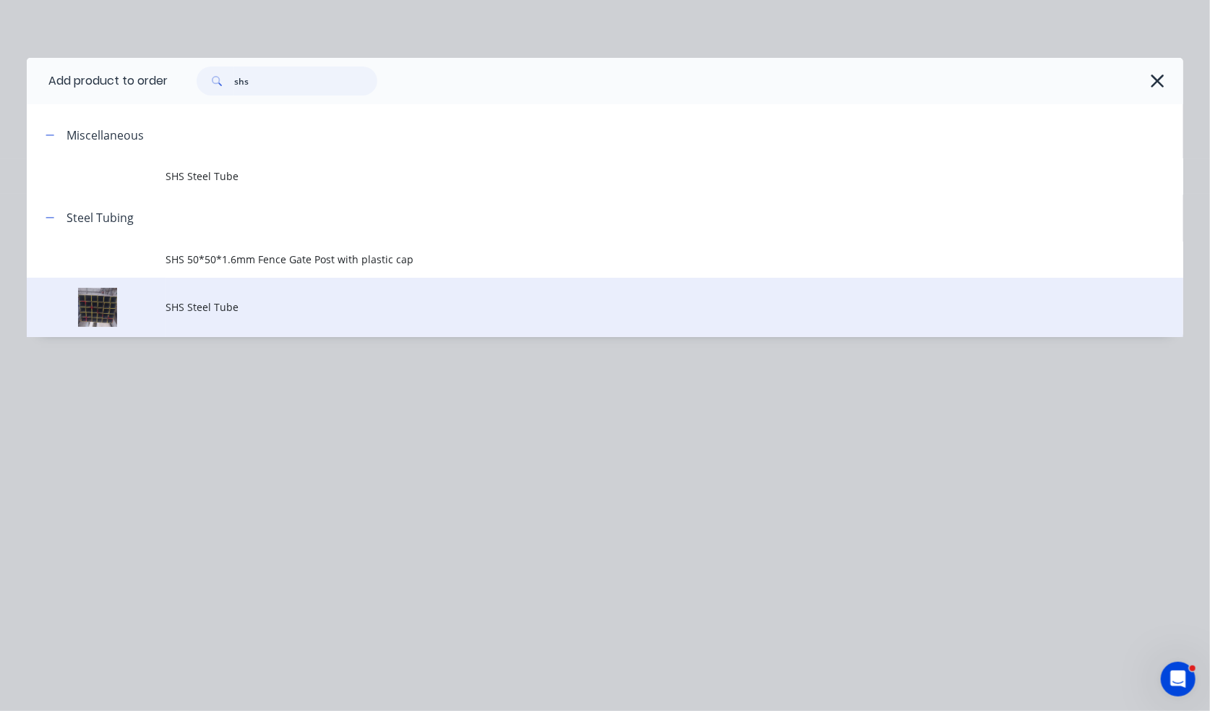
type input "shs"
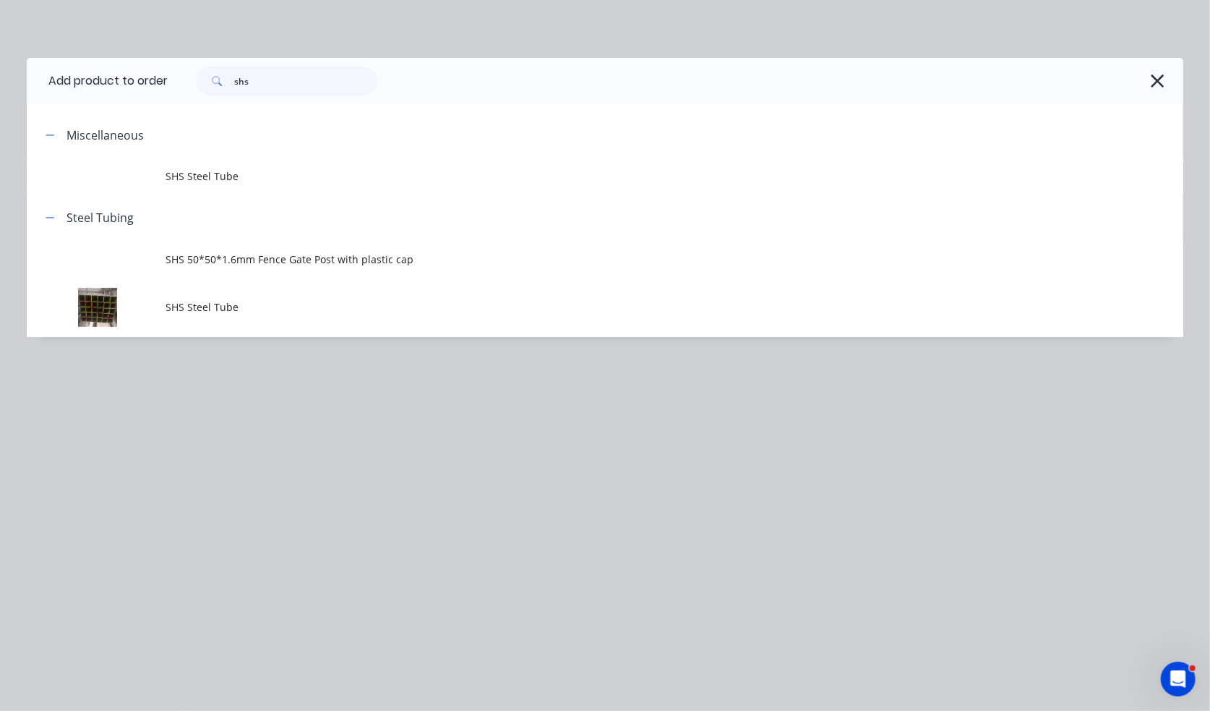
drag, startPoint x: 224, startPoint y: 306, endPoint x: 217, endPoint y: 303, distance: 7.8
click at [223, 305] on span "SHS Steel Tube" at bounding box center [573, 306] width 814 height 15
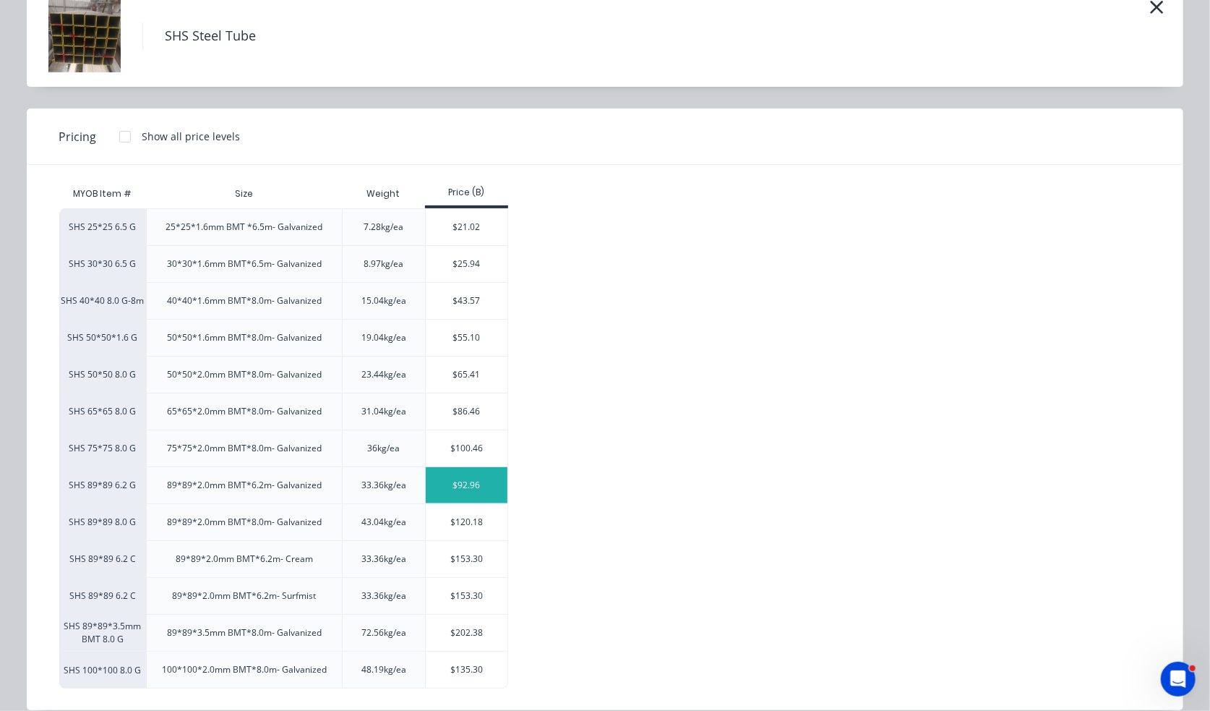
scroll to position [90, 0]
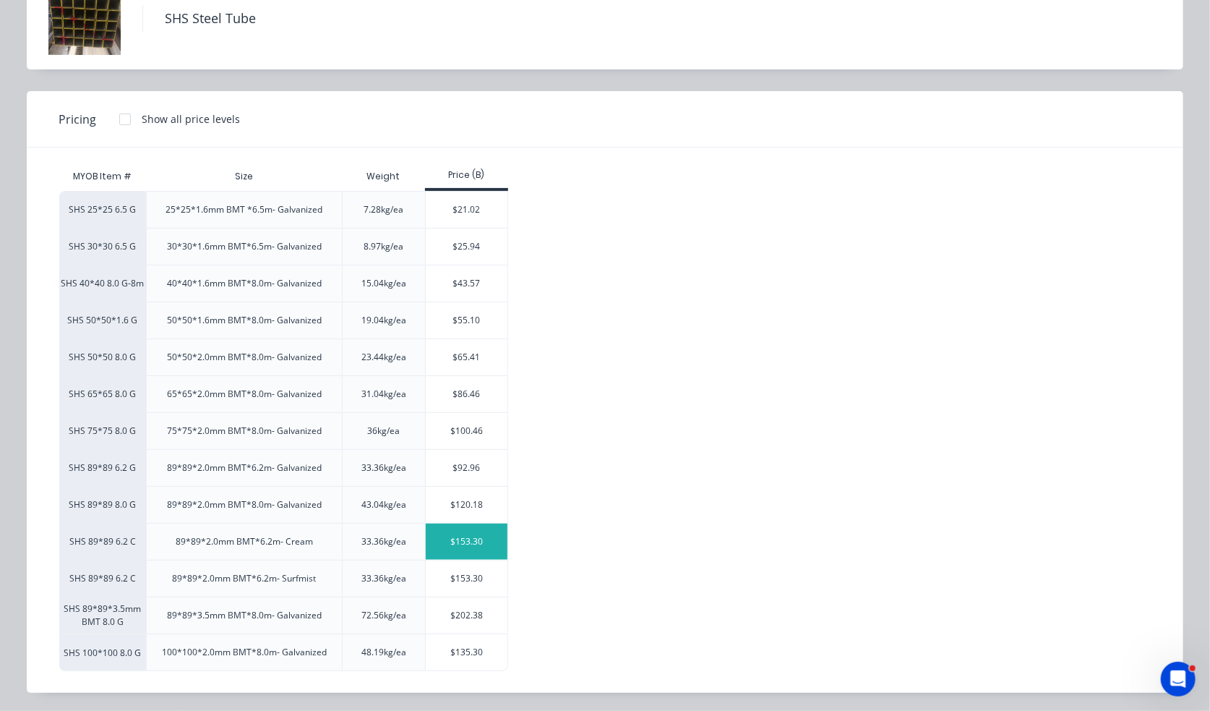
click at [487, 541] on div "$153.30" at bounding box center [467, 541] width 82 height 36
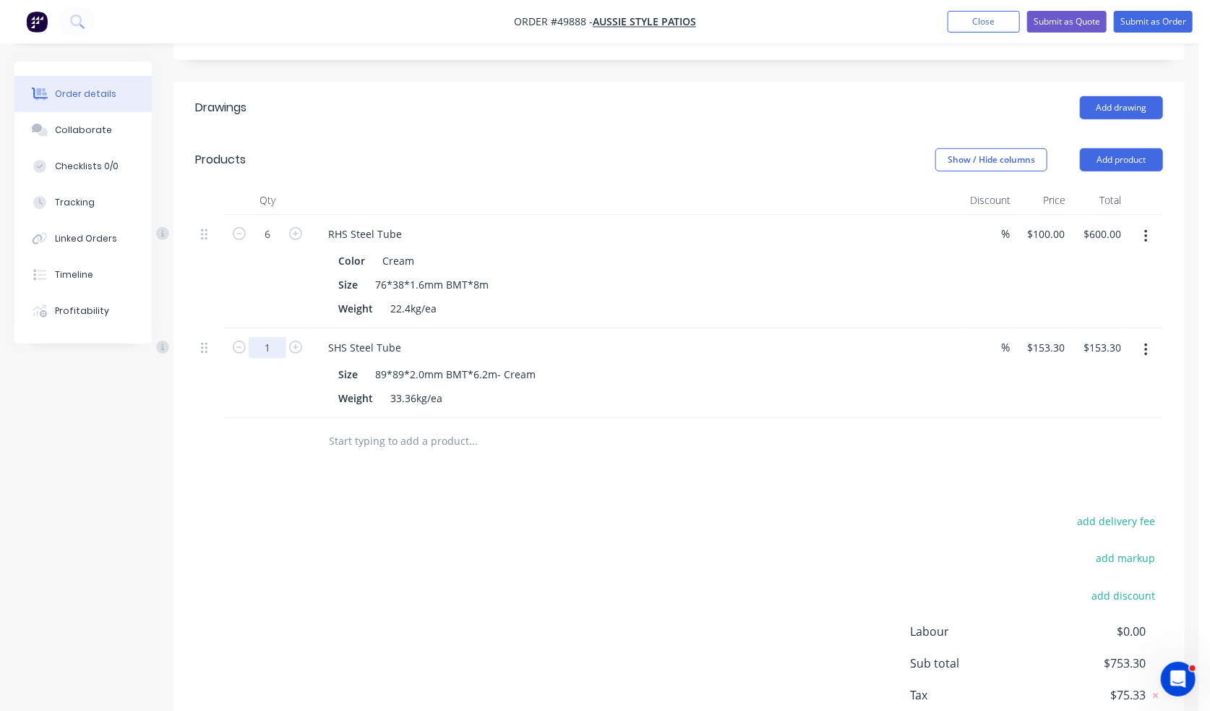
click at [273, 348] on input "1" at bounding box center [268, 348] width 38 height 22
type input "4"
type input "$613.20"
click at [554, 454] on div at bounding box center [571, 441] width 520 height 47
click at [602, 430] on input "text" at bounding box center [472, 441] width 289 height 29
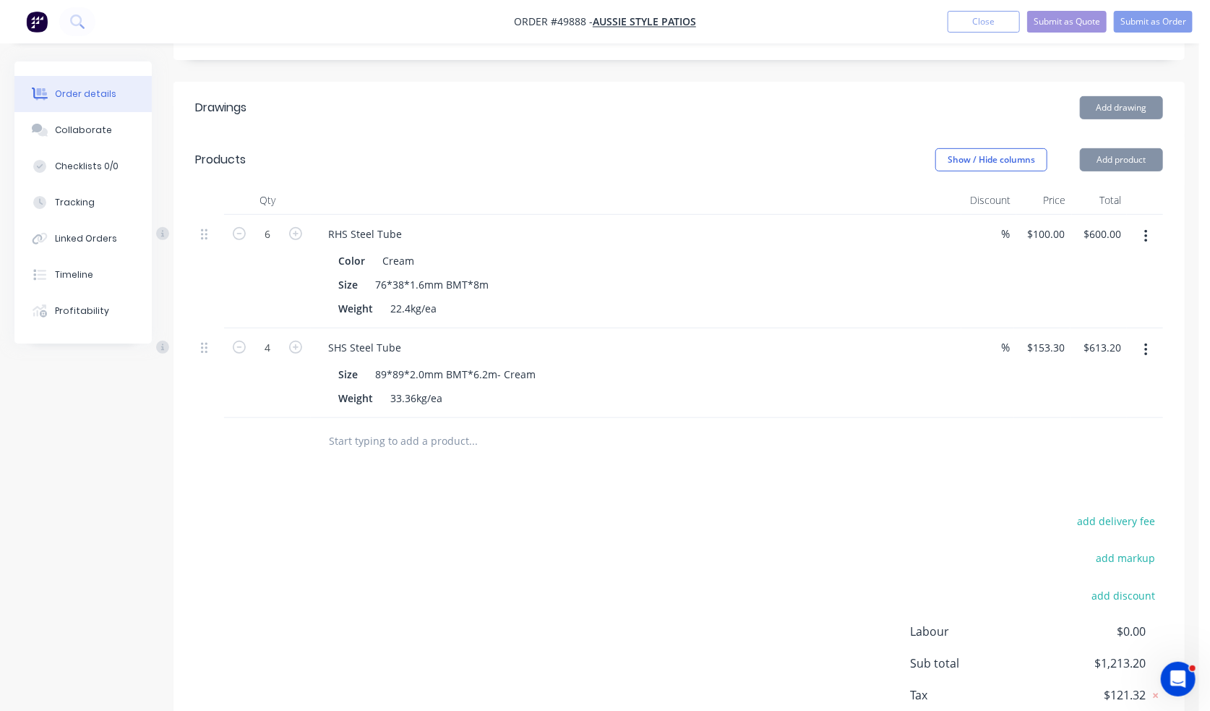
click at [609, 420] on div at bounding box center [571, 441] width 520 height 47
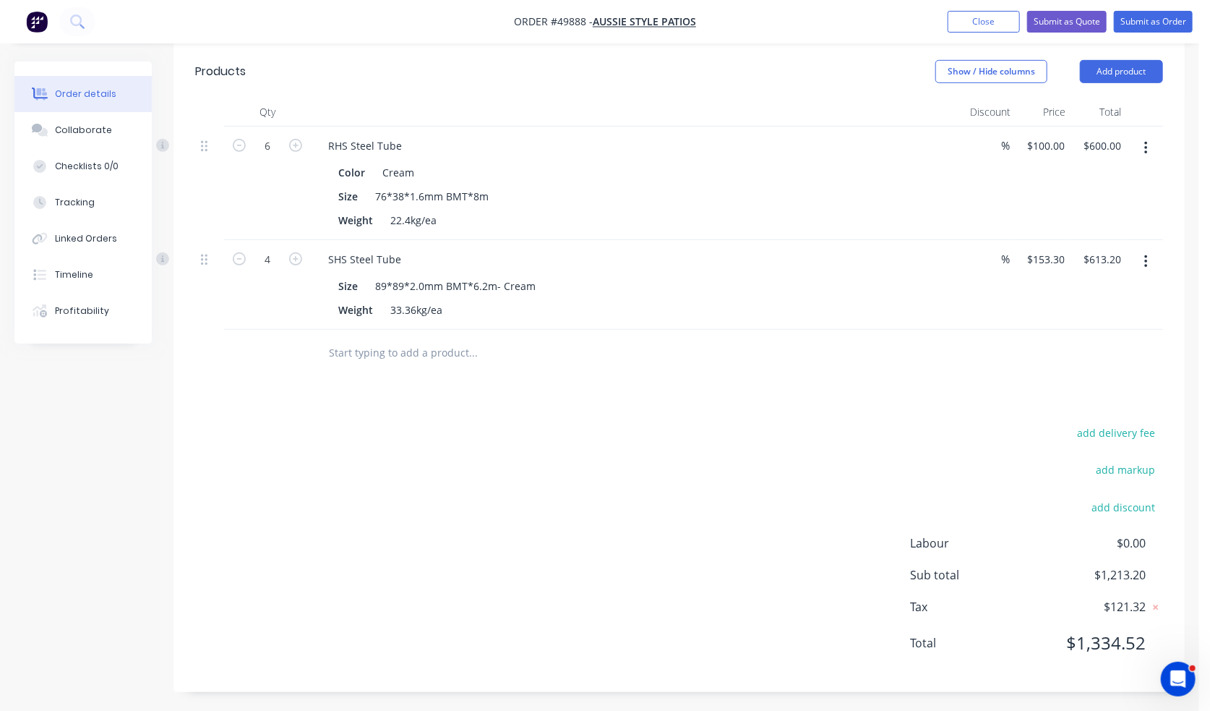
scroll to position [372, 0]
click at [561, 94] on header "Products Show / Hide columns Add product" at bounding box center [678, 70] width 1011 height 52
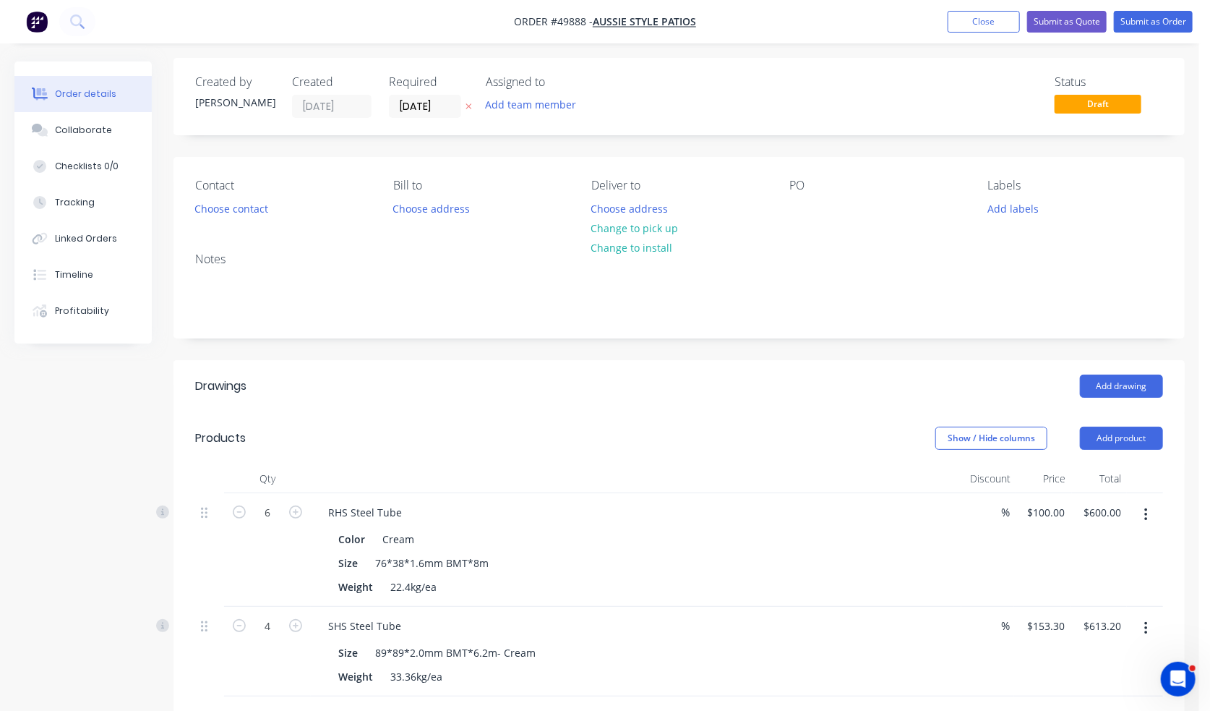
scroll to position [0, 0]
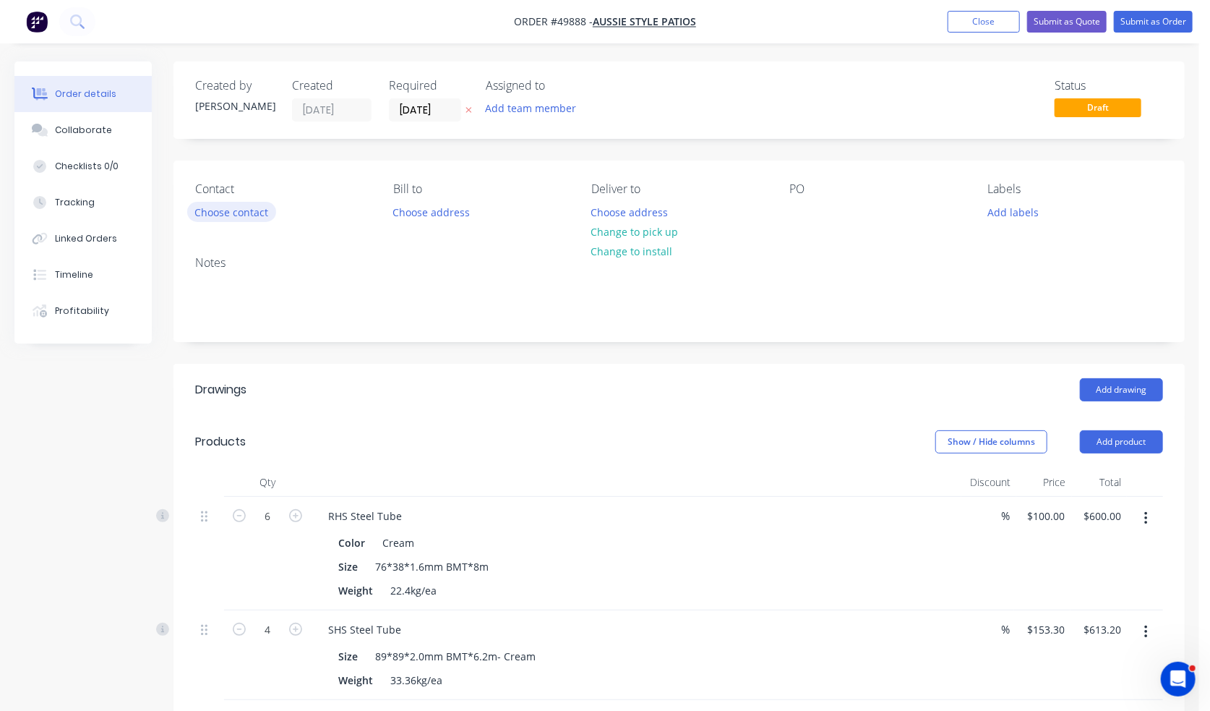
click at [219, 213] on button "Choose contact" at bounding box center [231, 212] width 89 height 20
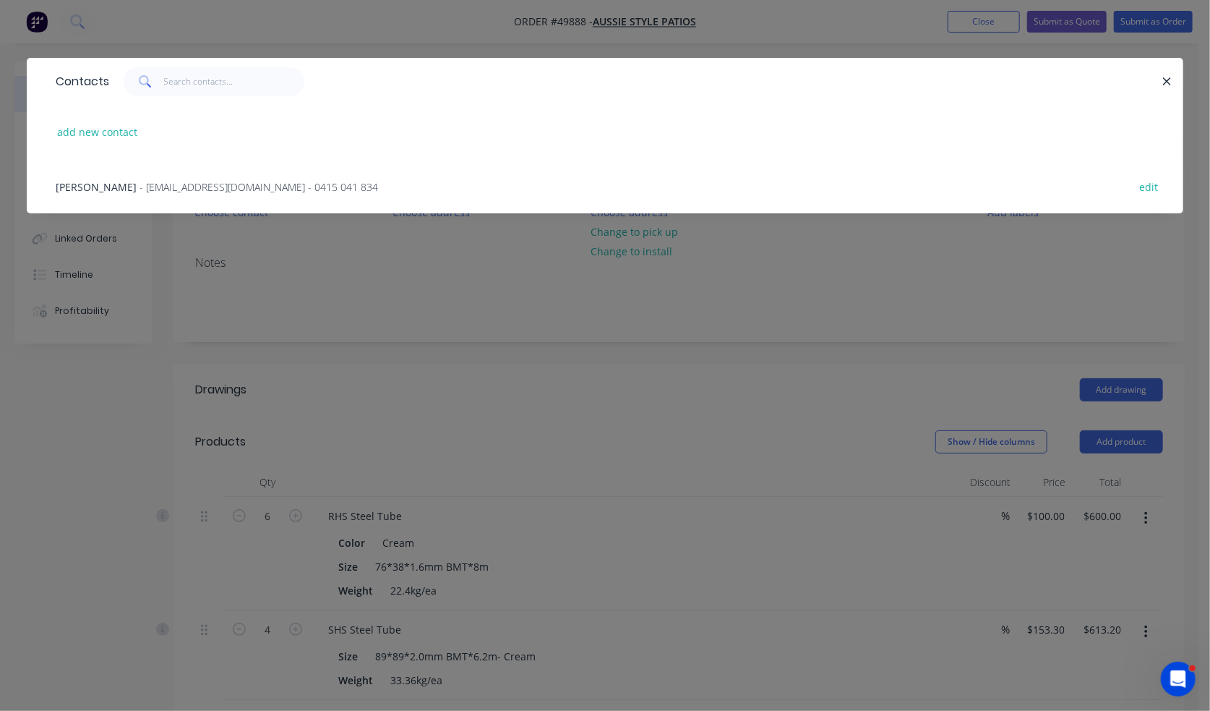
click at [140, 180] on span "- [EMAIL_ADDRESS][DOMAIN_NAME] - 0415 041 834" at bounding box center [259, 187] width 239 height 14
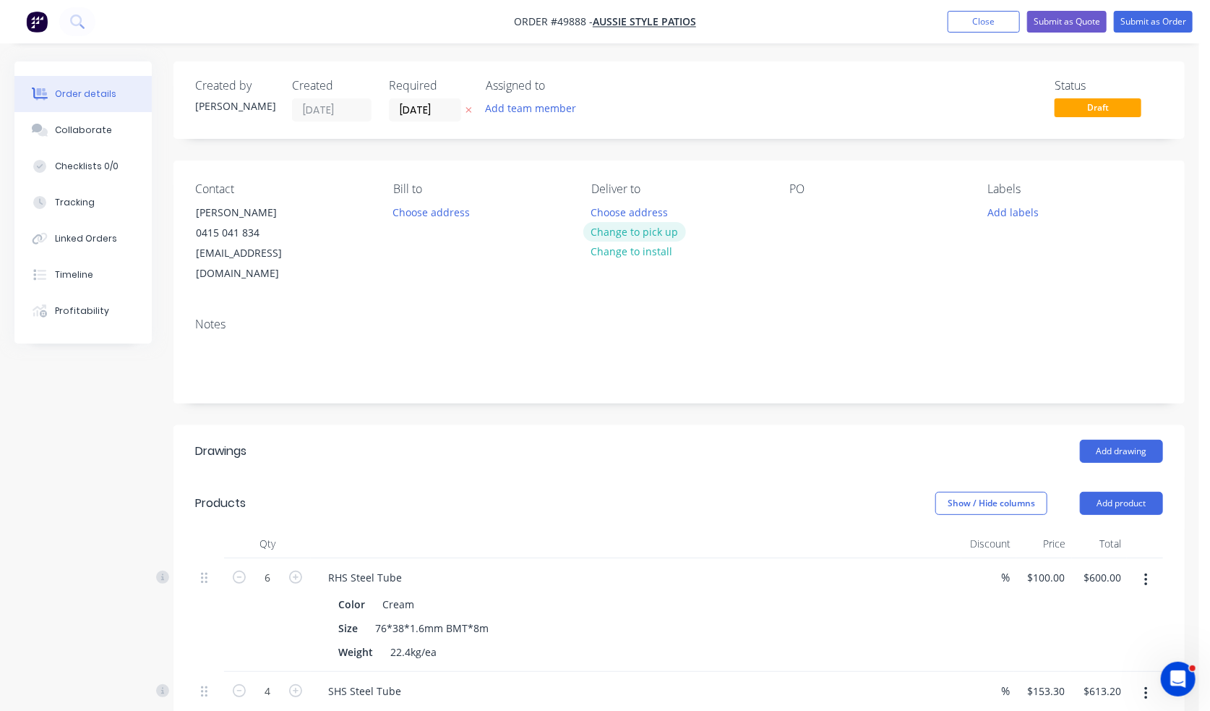
click at [625, 232] on button "Change to pick up" at bounding box center [634, 232] width 103 height 20
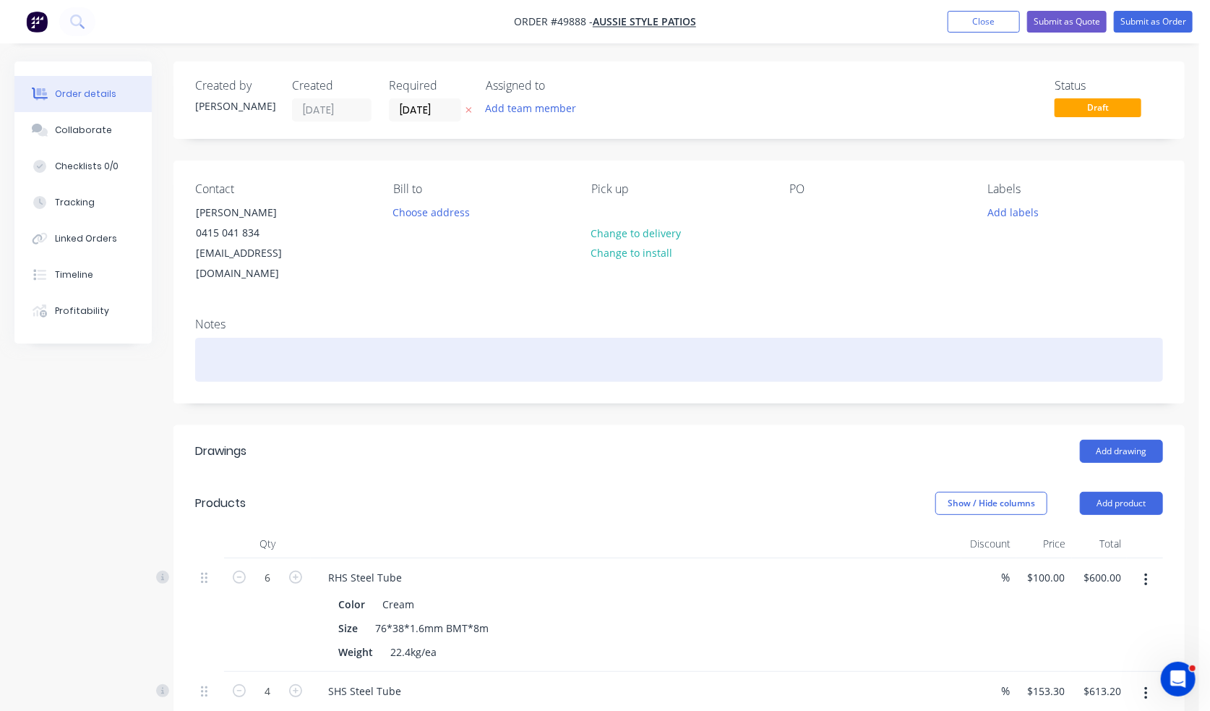
click at [482, 352] on div at bounding box center [679, 360] width 968 height 44
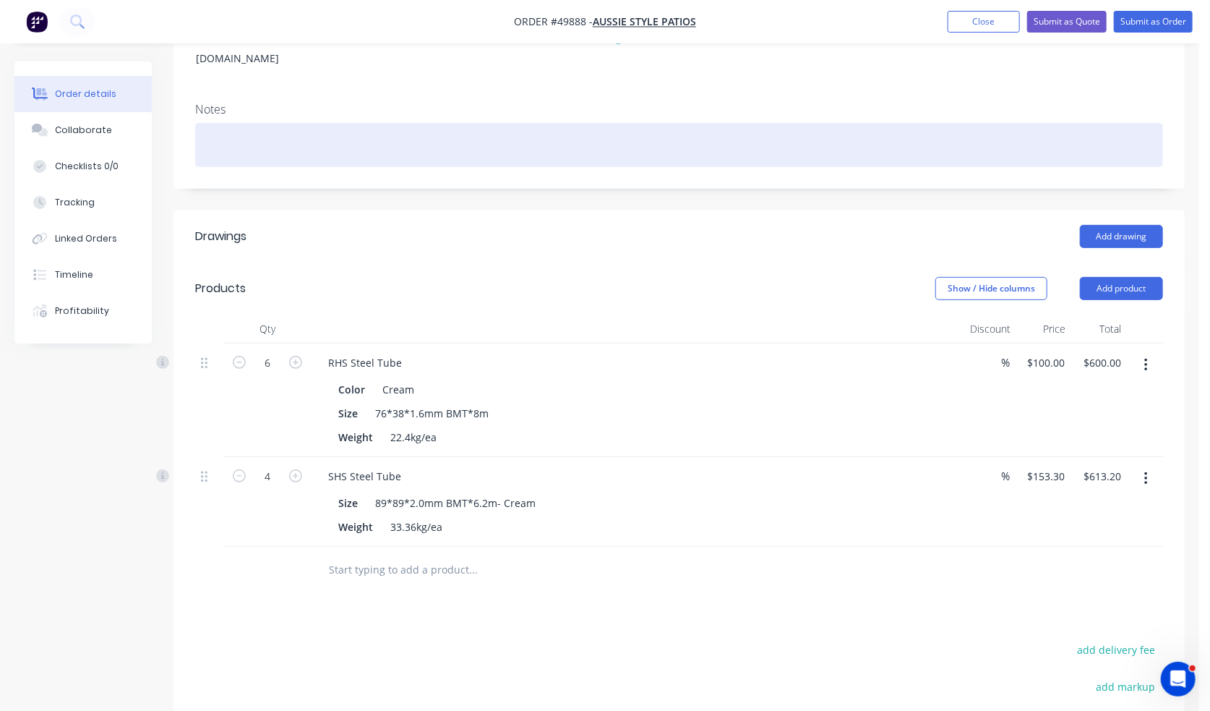
scroll to position [217, 0]
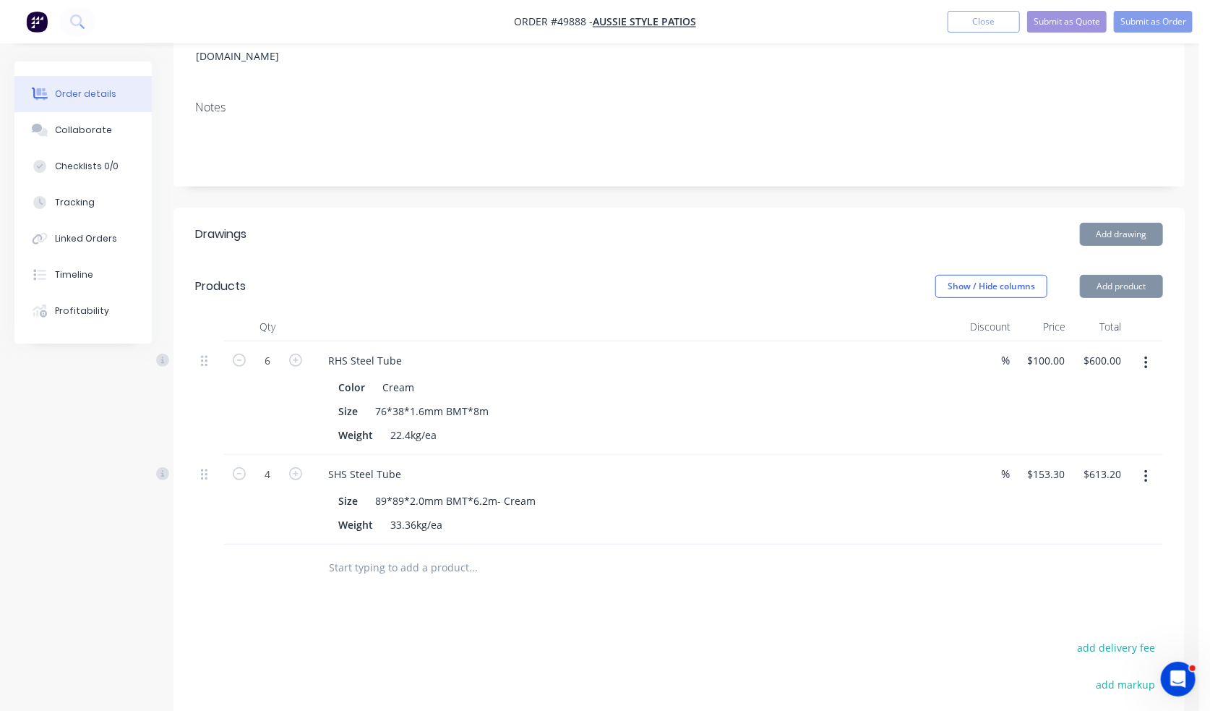
click at [397, 275] on div "Products" at bounding box center [298, 286] width 206 height 23
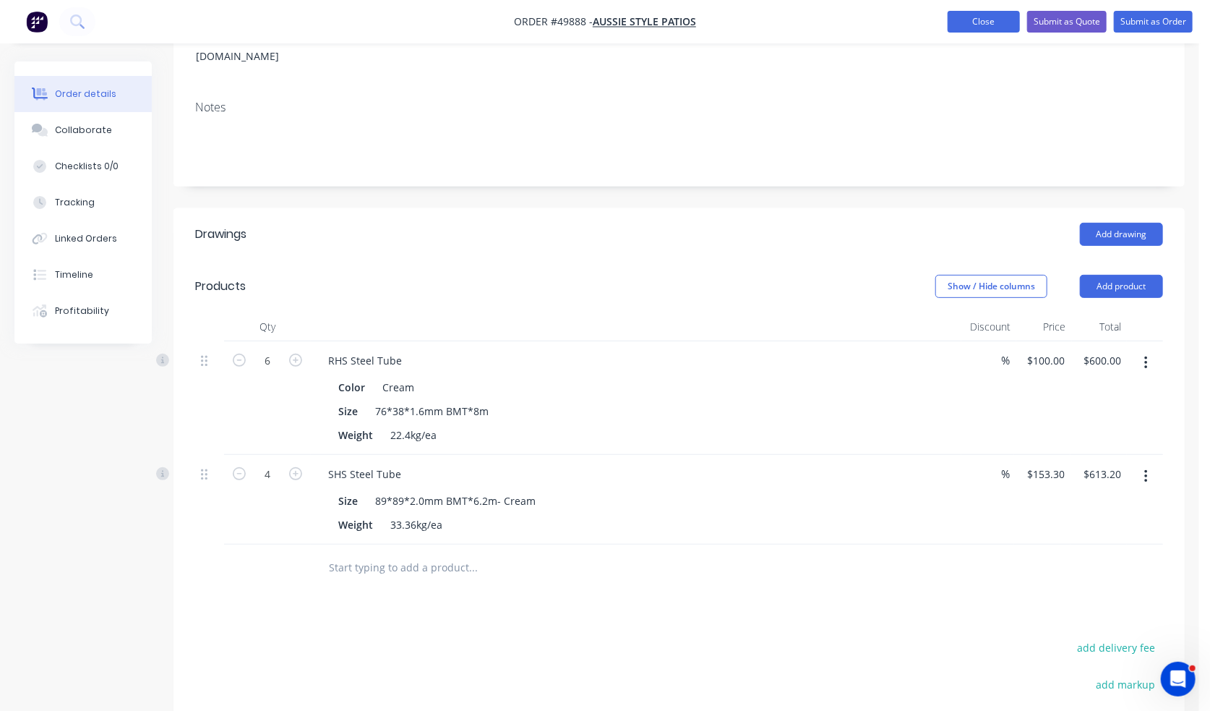
click at [1003, 20] on button "Close" at bounding box center [984, 22] width 72 height 22
